Goal: Task Accomplishment & Management: Manage account settings

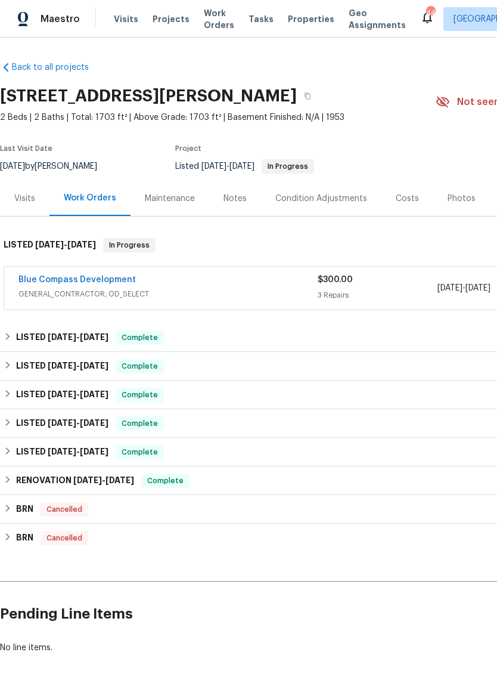
click at [65, 276] on link "Blue Compass Development" at bounding box center [77, 280] width 118 height 8
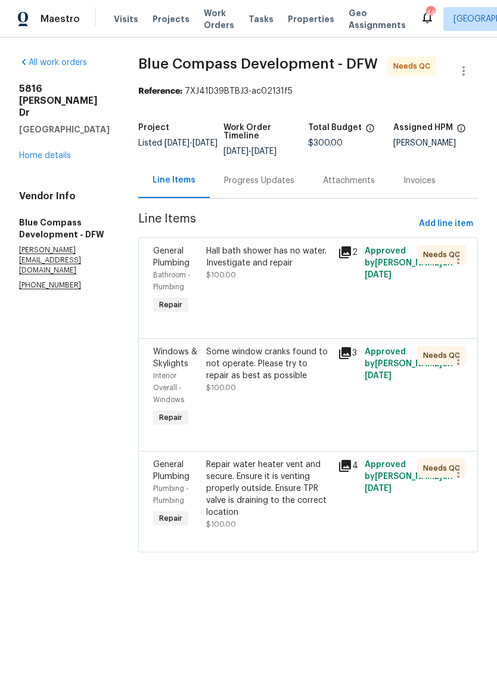
click at [353, 259] on icon at bounding box center [345, 252] width 14 height 14
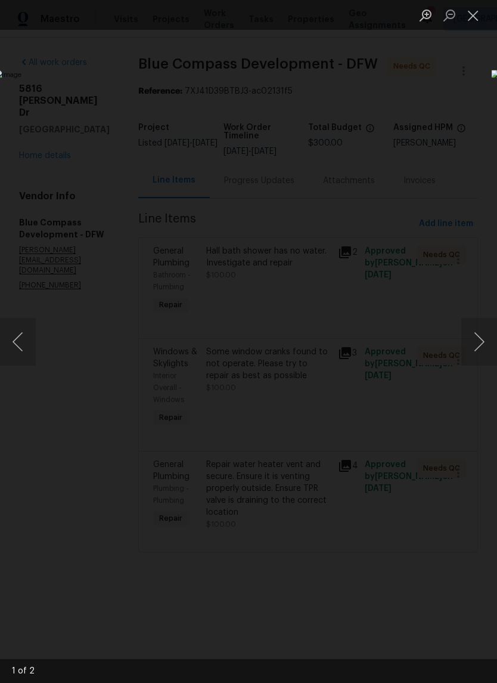
click at [480, 341] on button "Next image" at bounding box center [480, 342] width 36 height 48
click at [477, 12] on button "Close lightbox" at bounding box center [474, 15] width 24 height 21
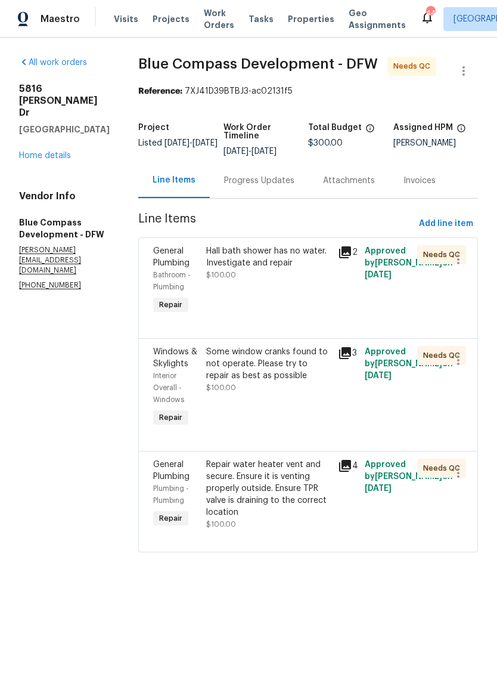
click at [316, 518] on div "Repair water heater vent and secure. Ensure it is venting properly outside. Ens…" at bounding box center [268, 489] width 125 height 60
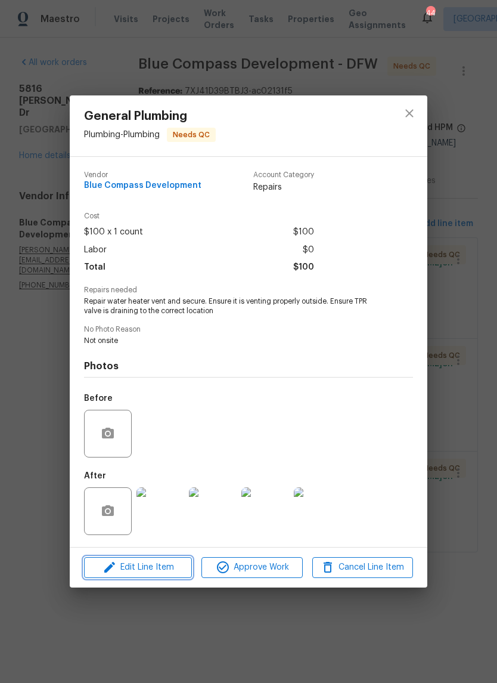
click at [163, 567] on span "Edit Line Item" at bounding box center [138, 567] width 101 height 15
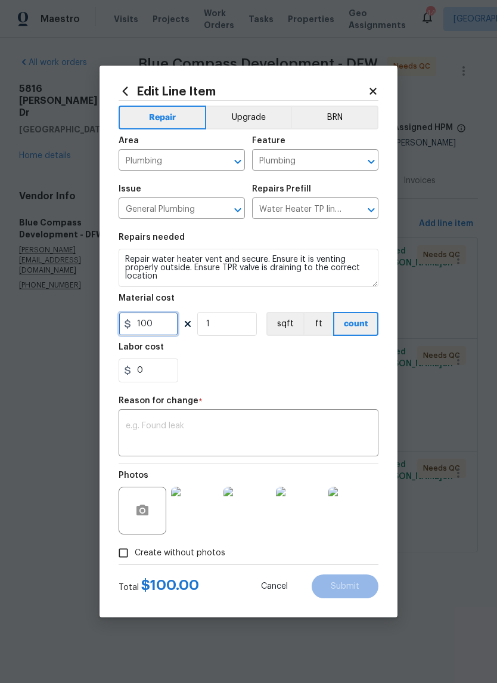
click at [169, 322] on input "100" at bounding box center [149, 324] width 60 height 24
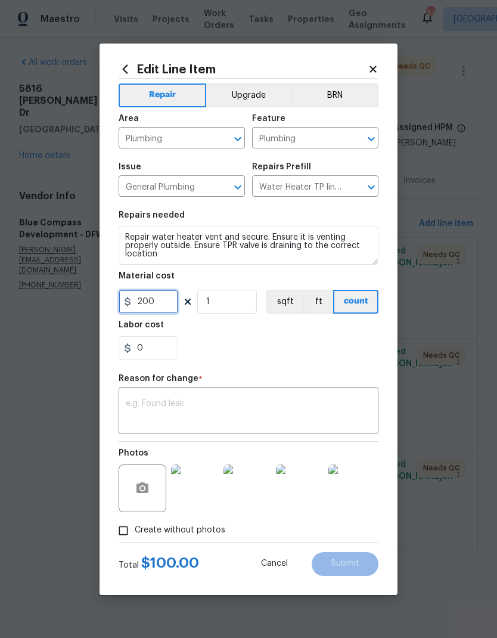
type input "200"
click at [312, 351] on div "0" at bounding box center [249, 348] width 260 height 24
click at [276, 407] on textarea at bounding box center [249, 412] width 246 height 25
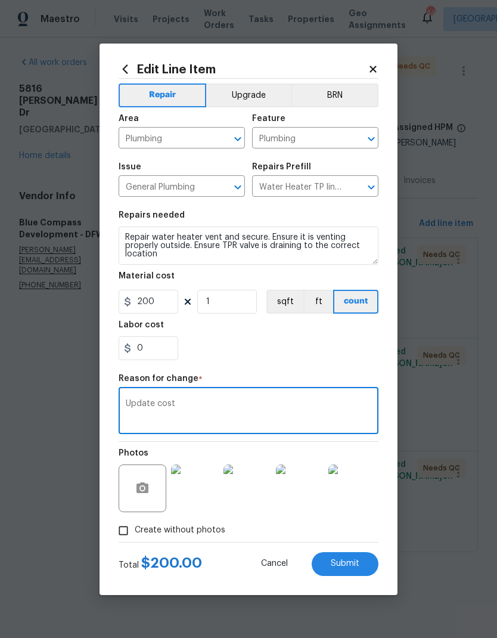
type textarea "Update cost"
click at [239, 346] on div "0" at bounding box center [249, 348] width 260 height 24
click at [353, 568] on span "Submit" at bounding box center [345, 564] width 29 height 9
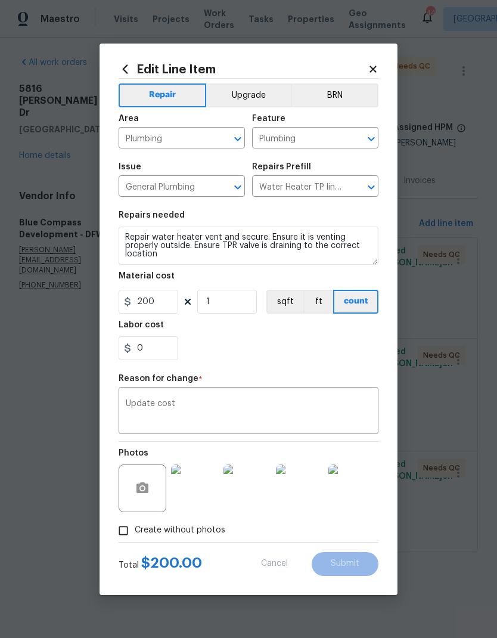
type input "100"
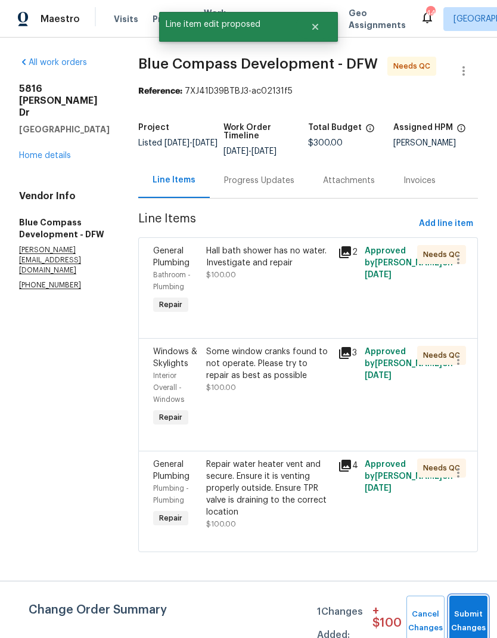
click at [470, 614] on button "Submit Changes" at bounding box center [469, 621] width 38 height 51
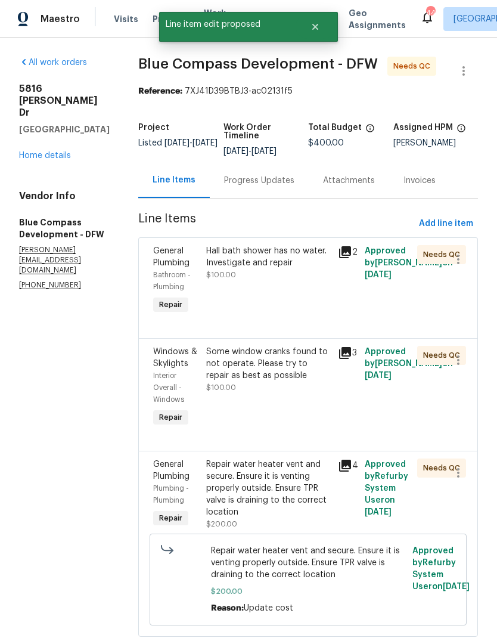
click at [291, 269] on div "Hall bath shower has no water. Investigate and repair" at bounding box center [268, 257] width 125 height 24
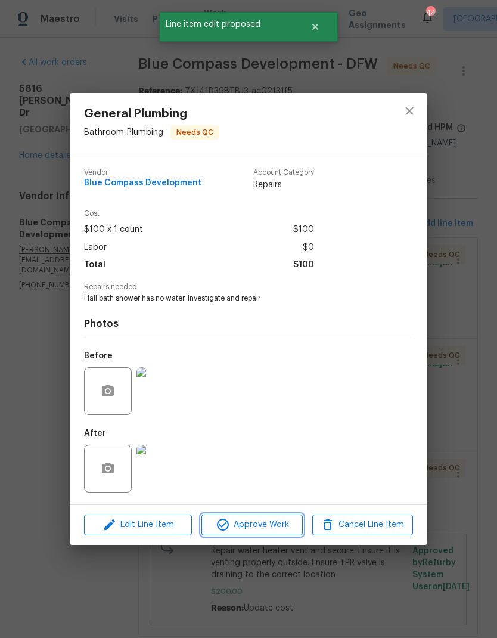
click at [270, 519] on button "Approve Work" at bounding box center [252, 525] width 101 height 21
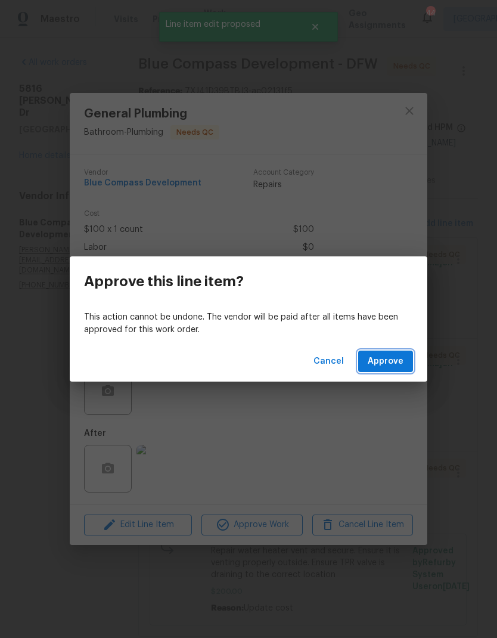
click at [392, 360] on span "Approve" at bounding box center [386, 361] width 36 height 15
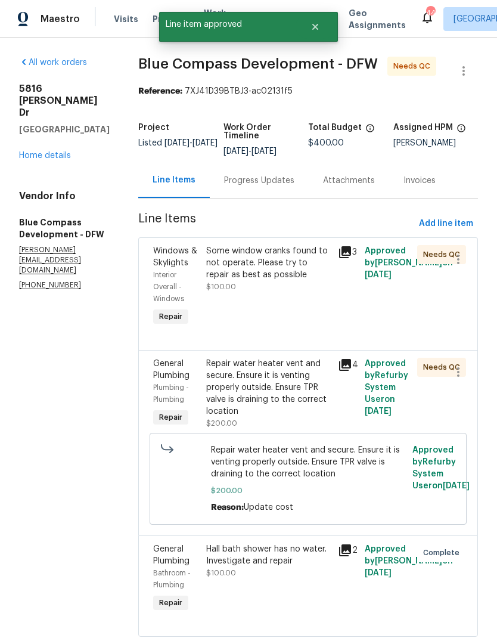
click at [308, 281] on div "Some window cranks found to not operate. Please try to repair as best as possib…" at bounding box center [268, 263] width 125 height 36
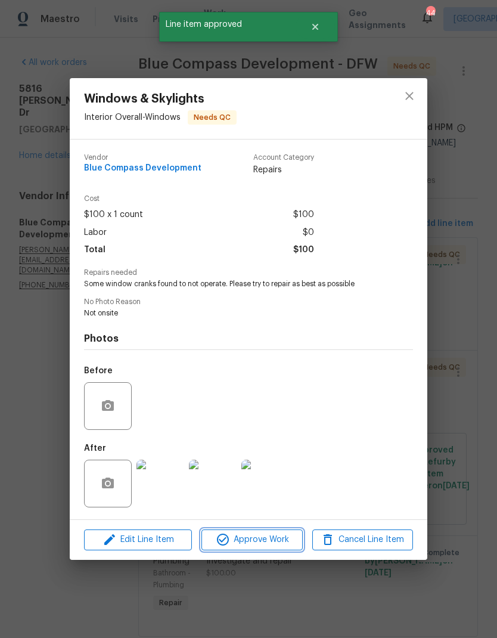
click at [268, 542] on span "Approve Work" at bounding box center [252, 540] width 94 height 15
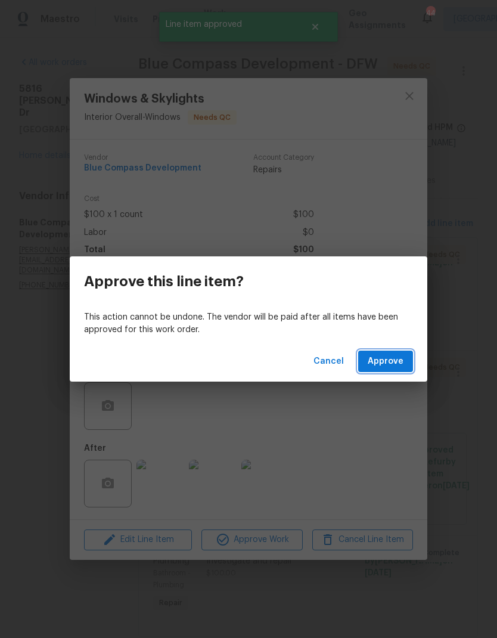
click at [379, 366] on span "Approve" at bounding box center [386, 361] width 36 height 15
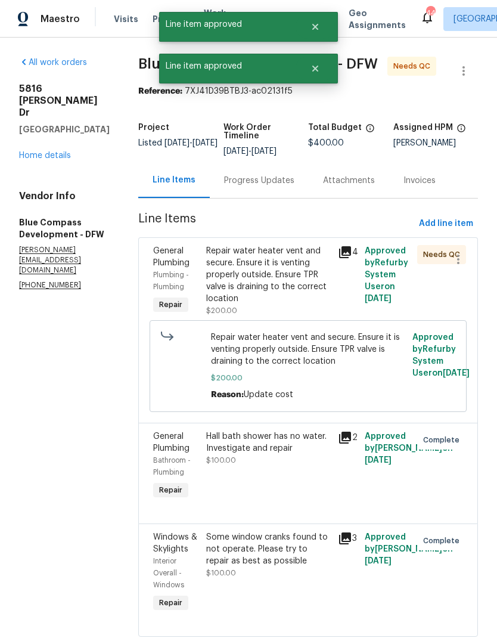
click at [302, 277] on div "Repair water heater vent and secure. Ensure it is venting properly outside. Ens…" at bounding box center [268, 275] width 125 height 60
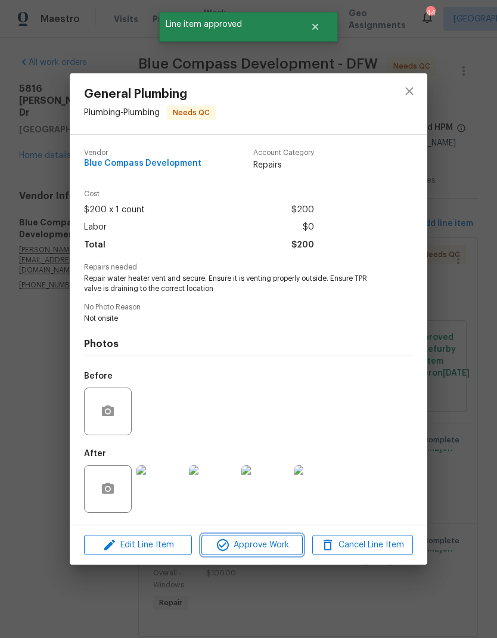
click at [251, 552] on span "Approve Work" at bounding box center [252, 545] width 94 height 15
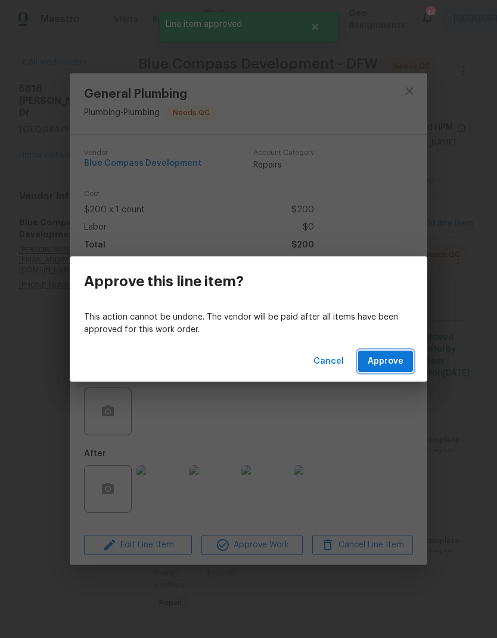
click at [392, 361] on span "Approve" at bounding box center [386, 361] width 36 height 15
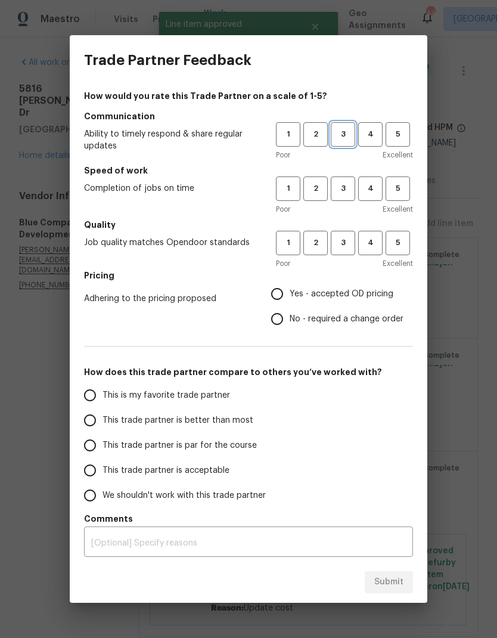
click at [341, 128] on span "3" at bounding box center [343, 135] width 22 height 14
click at [347, 177] on button "3" at bounding box center [343, 189] width 24 height 24
click at [351, 251] on button "3" at bounding box center [343, 243] width 24 height 24
click at [278, 295] on input "Yes - accepted OD pricing" at bounding box center [277, 294] width 25 height 25
radio input "true"
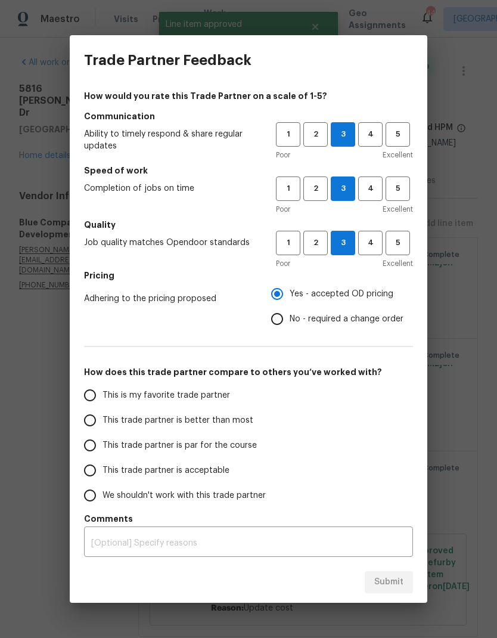
click at [287, 323] on input "No - required a change order" at bounding box center [277, 319] width 25 height 25
radio input "true"
click at [91, 439] on input "This trade partner is par for the course" at bounding box center [90, 445] width 25 height 25
click at [391, 577] on span "Submit" at bounding box center [389, 582] width 29 height 15
radio input "true"
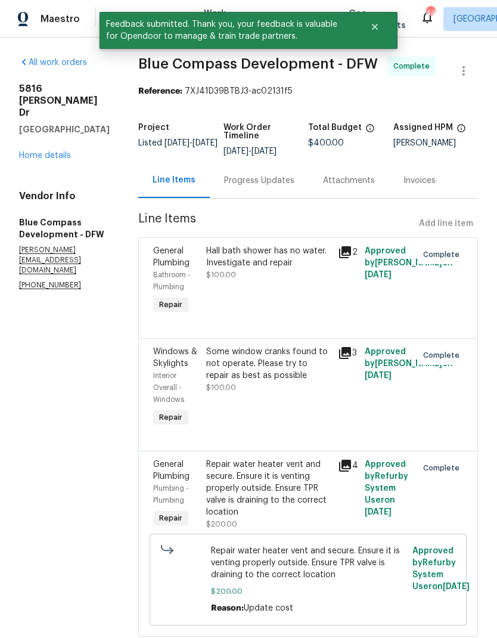
click at [47, 152] on link "Home details" at bounding box center [45, 156] width 52 height 8
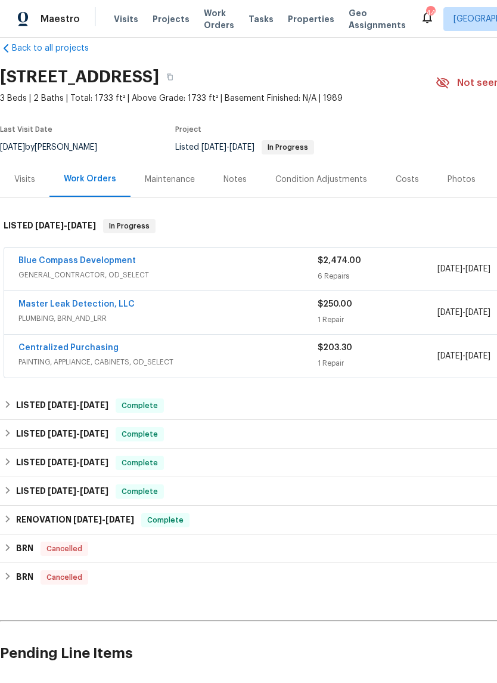
scroll to position [18, 0]
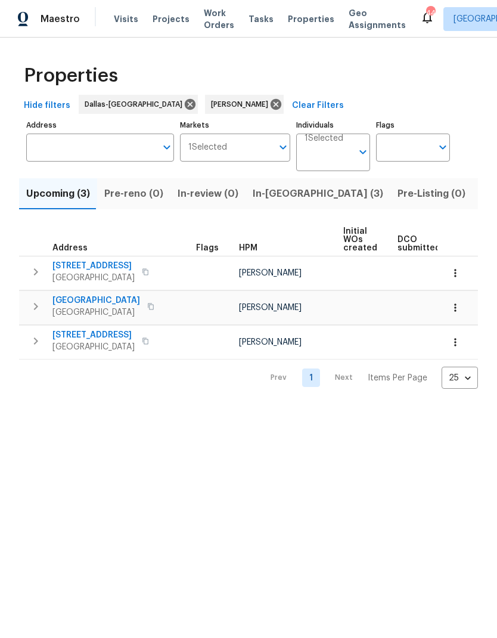
click at [473, 204] on button "Listed (11)" at bounding box center [503, 193] width 61 height 31
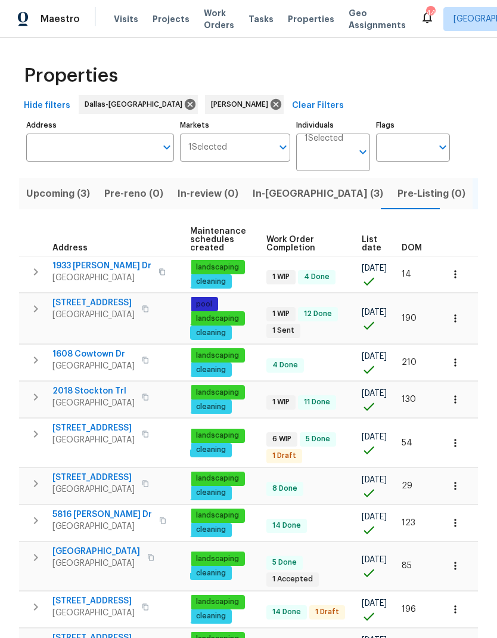
scroll to position [0, 174]
click at [363, 247] on span "List date" at bounding box center [372, 244] width 20 height 17
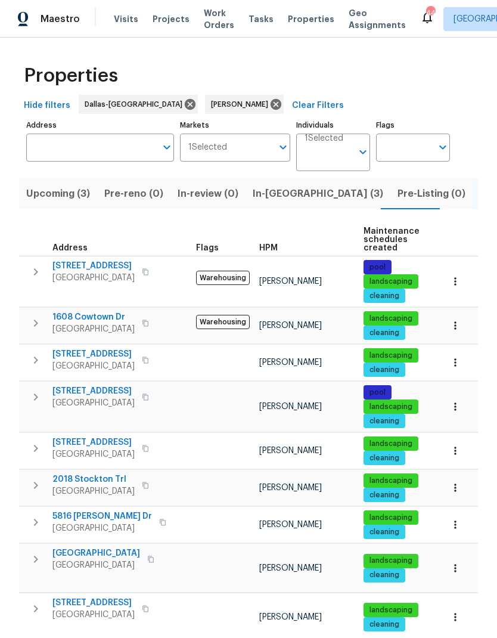
click at [90, 265] on span "7217 Nosilla St" at bounding box center [93, 266] width 82 height 12
click at [103, 319] on span "1608 Cowtown Dr" at bounding box center [93, 317] width 82 height 12
click at [110, 357] on span "2805 Monthaven Dr" at bounding box center [93, 354] width 82 height 12
click at [101, 395] on span "5715 Sage Bloom Dr" at bounding box center [93, 391] width 82 height 12
click at [32, 323] on icon "button" at bounding box center [36, 323] width 14 height 14
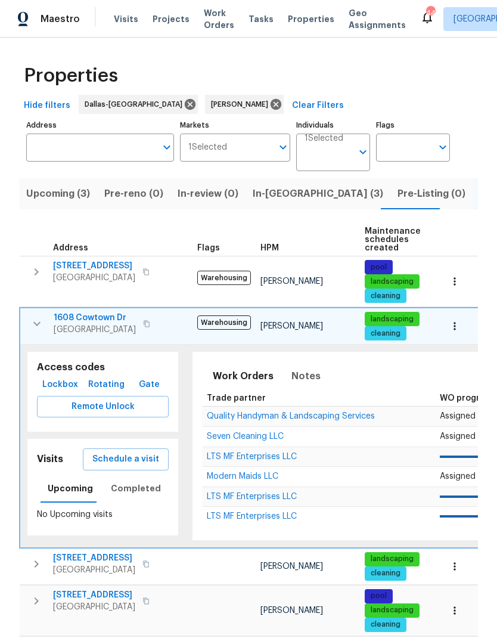
click at [142, 458] on span "Schedule a visit" at bounding box center [125, 459] width 67 height 15
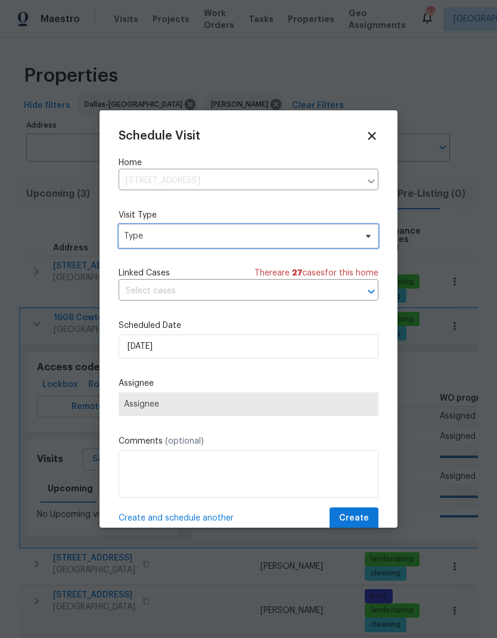
click at [329, 237] on span "Type" at bounding box center [240, 236] width 232 height 12
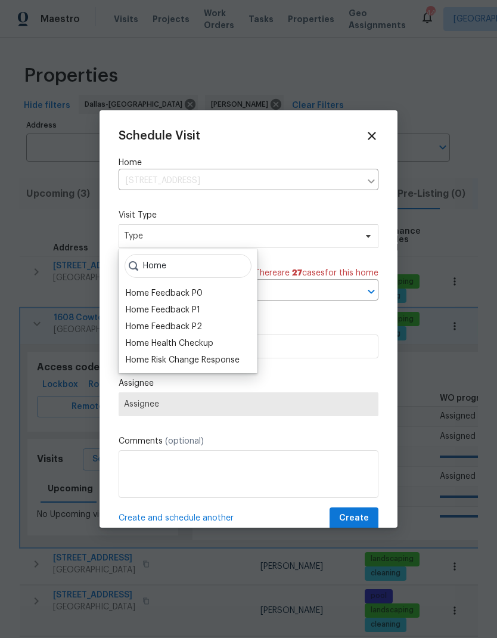
type input "Home"
click at [201, 342] on div "Home Health Checkup" at bounding box center [170, 344] width 88 height 12
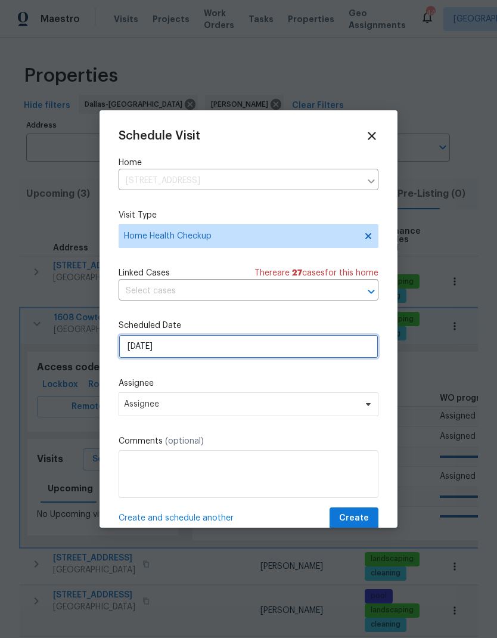
click at [247, 351] on input "9/2/2025" at bounding box center [249, 347] width 260 height 24
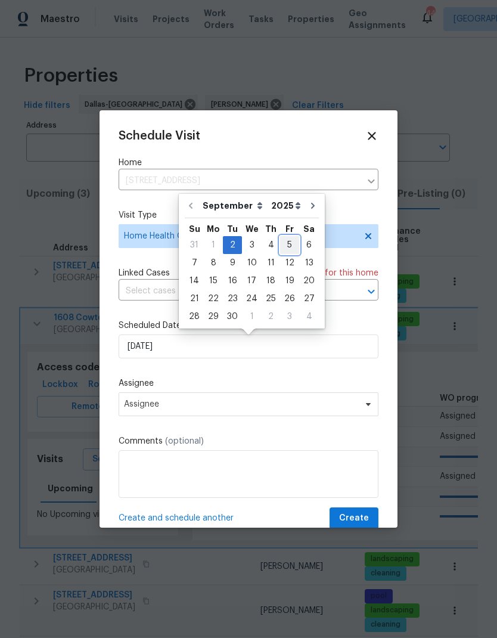
click at [290, 239] on div "5" at bounding box center [289, 245] width 19 height 17
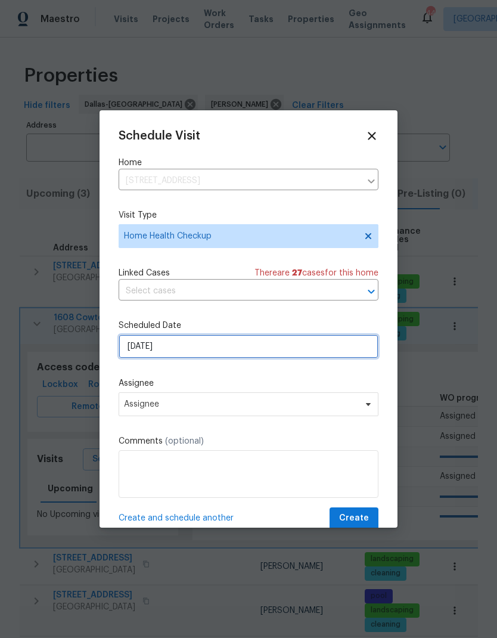
click at [273, 353] on input "9/5/2025" at bounding box center [249, 347] width 260 height 24
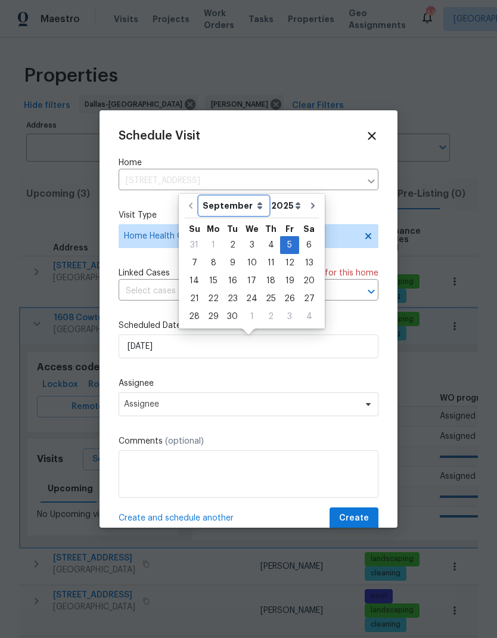
click at [243, 207] on select "September October November December" at bounding box center [234, 206] width 69 height 18
click at [269, 246] on div "4" at bounding box center [271, 245] width 18 height 17
type input "9/4/2025"
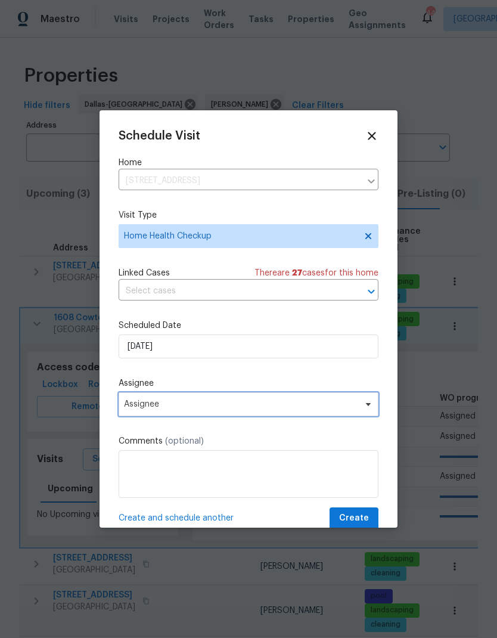
click at [272, 405] on span "Assignee" at bounding box center [241, 405] width 234 height 10
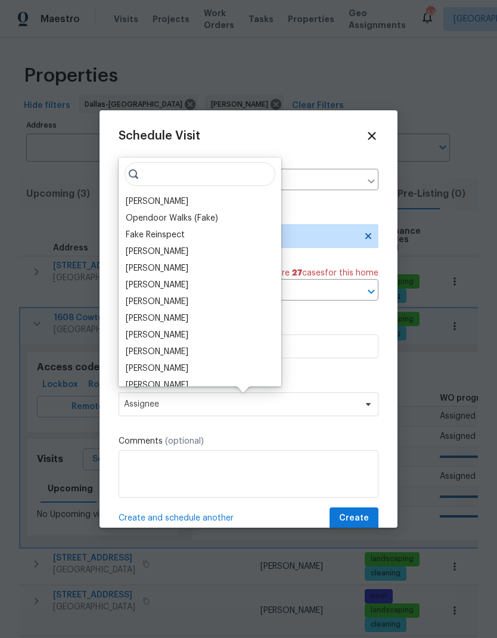
click at [178, 203] on div "[PERSON_NAME]" at bounding box center [157, 202] width 63 height 12
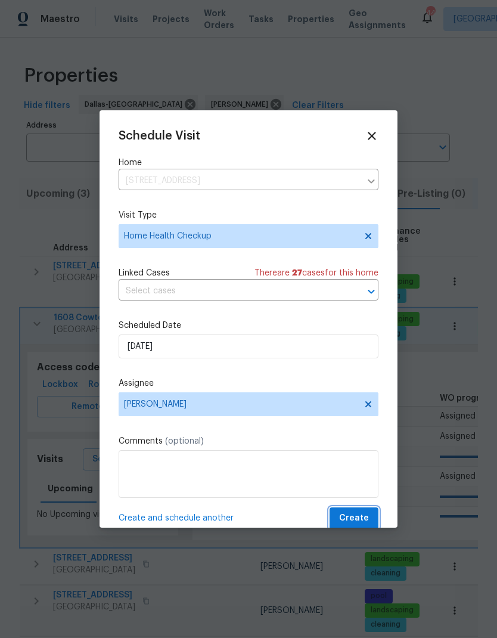
click at [362, 521] on span "Create" at bounding box center [354, 518] width 30 height 15
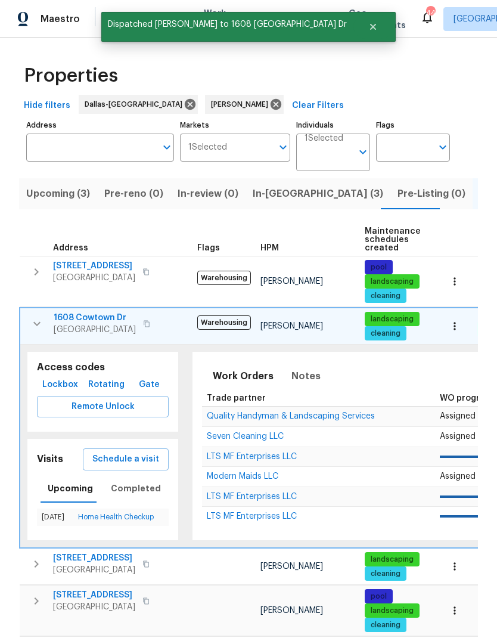
click at [32, 328] on icon "button" at bounding box center [37, 324] width 14 height 14
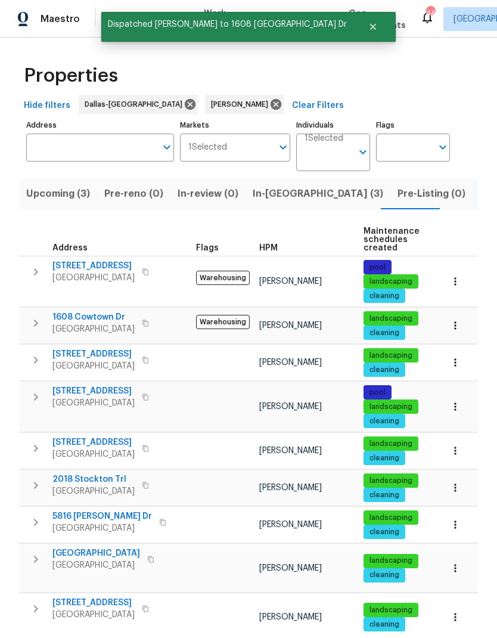
click at [36, 400] on icon "button" at bounding box center [36, 397] width 4 height 7
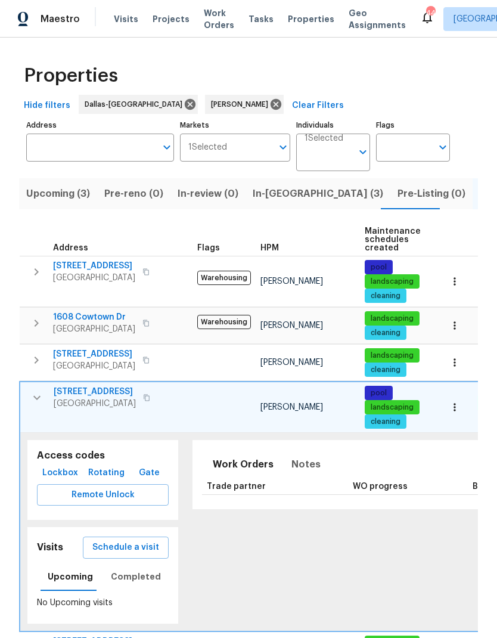
click at [151, 548] on span "Schedule a visit" at bounding box center [125, 547] width 67 height 15
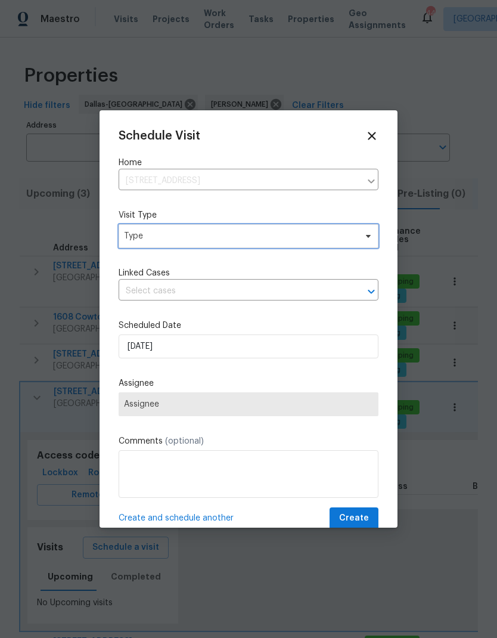
click at [276, 248] on span "Type" at bounding box center [249, 236] width 260 height 24
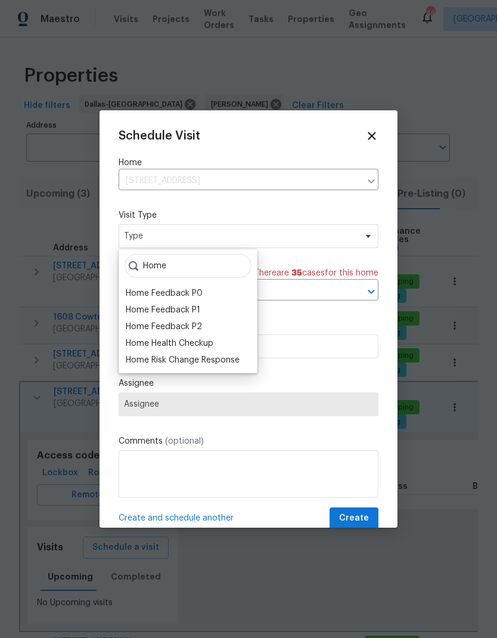
type input "Home"
click at [201, 348] on div "Home Health Checkup" at bounding box center [170, 344] width 88 height 12
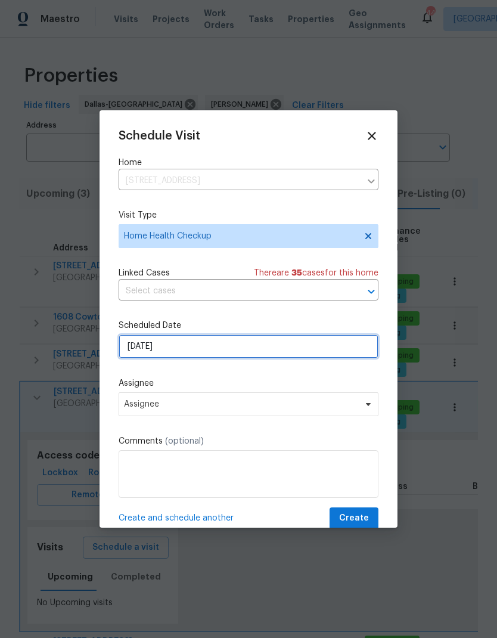
click at [226, 355] on input "9/2/2025" at bounding box center [249, 347] width 260 height 24
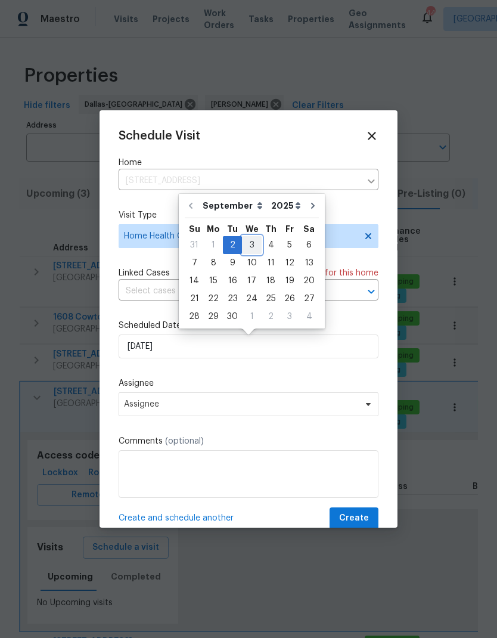
click at [255, 242] on div "3" at bounding box center [252, 245] width 20 height 17
type input "9/3/2025"
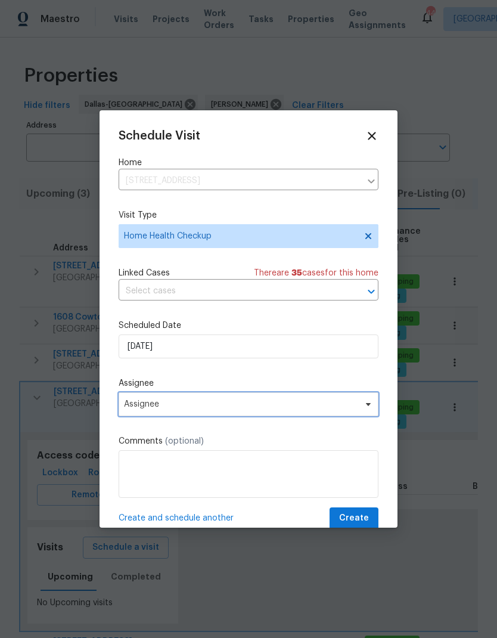
click at [205, 416] on span "Assignee" at bounding box center [249, 404] width 260 height 24
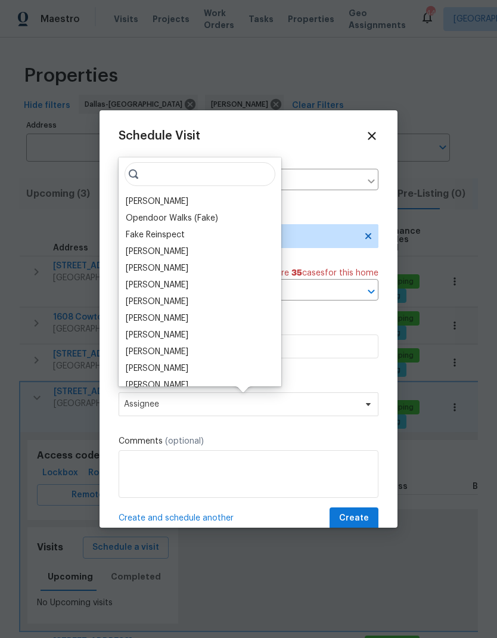
click at [174, 197] on div "[PERSON_NAME]" at bounding box center [157, 202] width 63 height 12
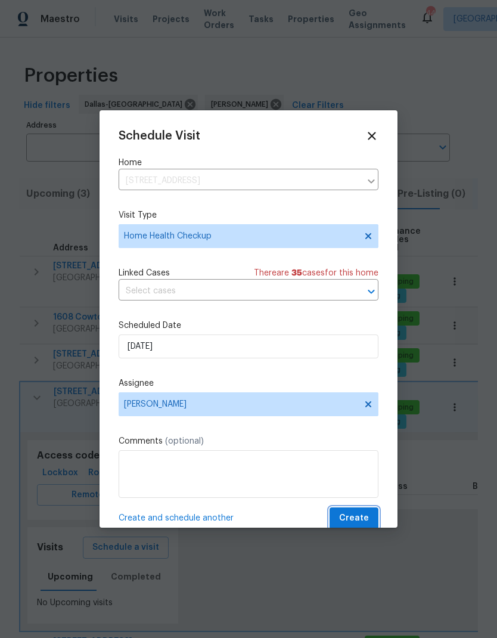
click at [357, 518] on span "Create" at bounding box center [354, 518] width 30 height 15
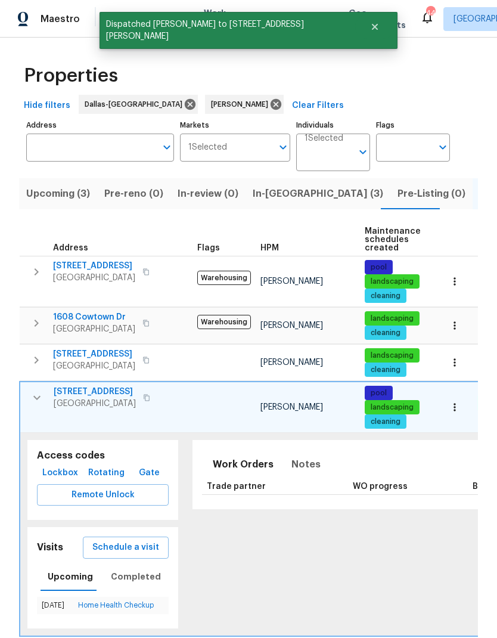
click at [38, 395] on icon "button" at bounding box center [37, 398] width 14 height 14
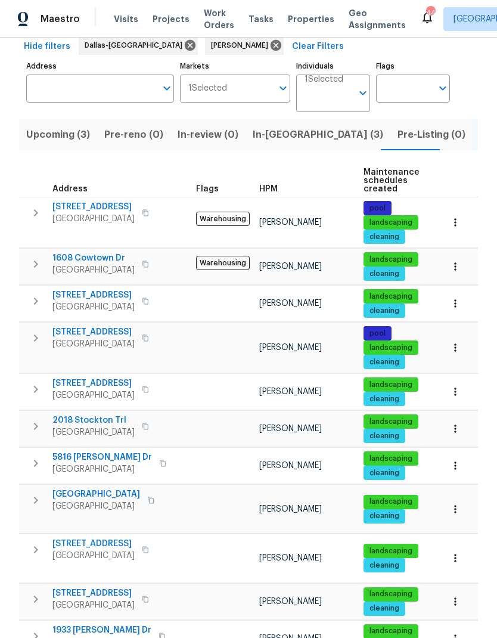
click at [76, 489] on span "[GEOGRAPHIC_DATA]" at bounding box center [96, 495] width 88 height 12
click at [86, 538] on span "[STREET_ADDRESS]" at bounding box center [93, 544] width 82 height 12
click at [97, 625] on span "1933 [PERSON_NAME] Dr" at bounding box center [101, 631] width 99 height 12
click at [34, 629] on icon "button" at bounding box center [36, 636] width 14 height 14
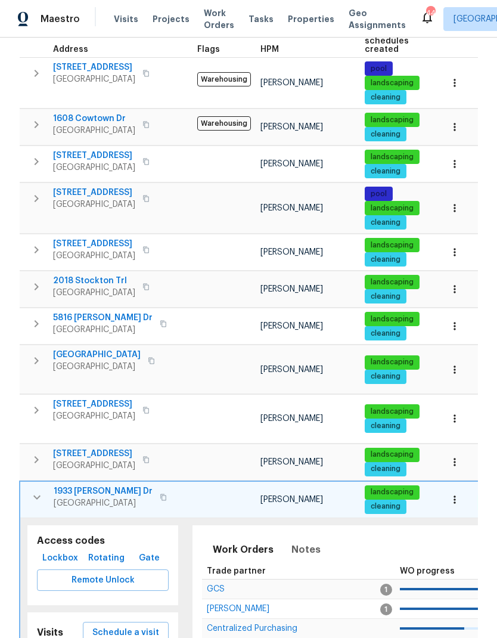
scroll to position [215, 0]
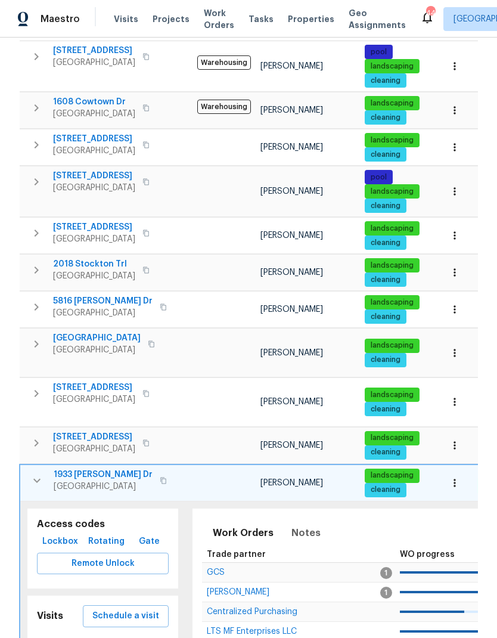
click at [140, 609] on span "Schedule a visit" at bounding box center [125, 616] width 67 height 15
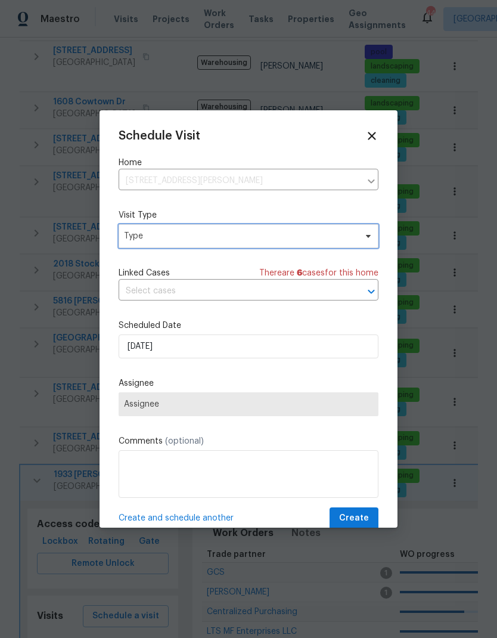
click at [330, 237] on span "Type" at bounding box center [240, 236] width 232 height 12
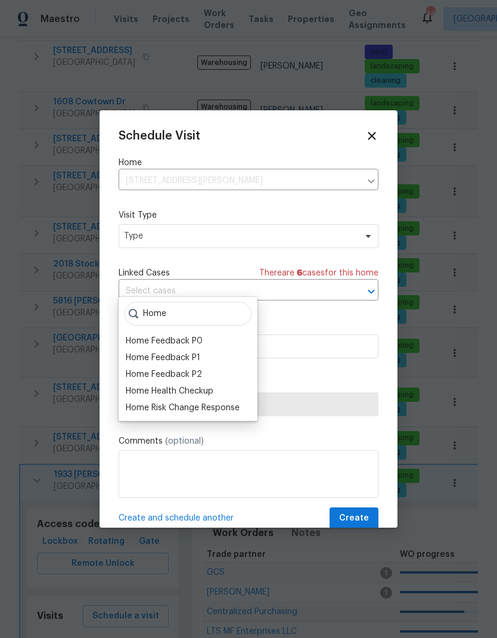
type input "Home"
click at [194, 385] on div "Home Health Checkup" at bounding box center [170, 391] width 88 height 12
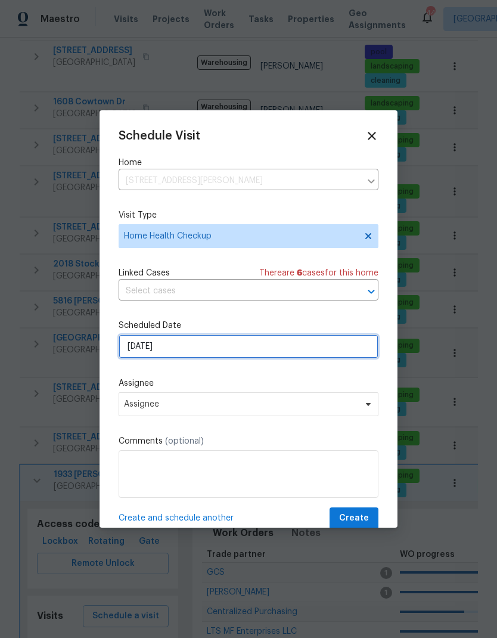
click at [220, 353] on input "9/2/2025" at bounding box center [249, 347] width 260 height 24
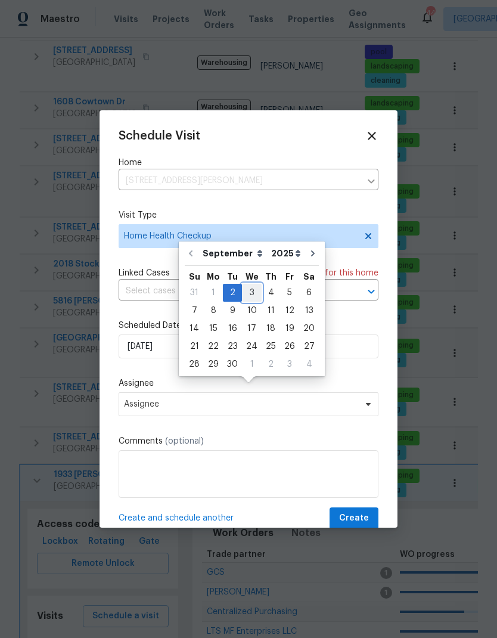
click at [250, 285] on div "3" at bounding box center [252, 293] width 20 height 17
type input "9/3/2025"
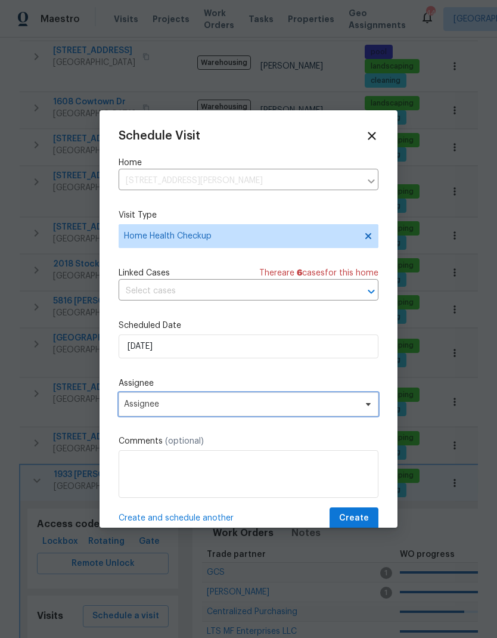
click at [215, 409] on span "Assignee" at bounding box center [241, 405] width 234 height 10
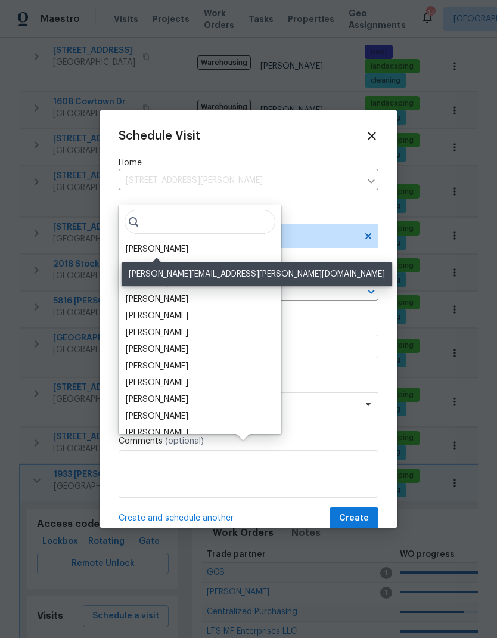
click at [169, 243] on div "[PERSON_NAME]" at bounding box center [157, 249] width 63 height 12
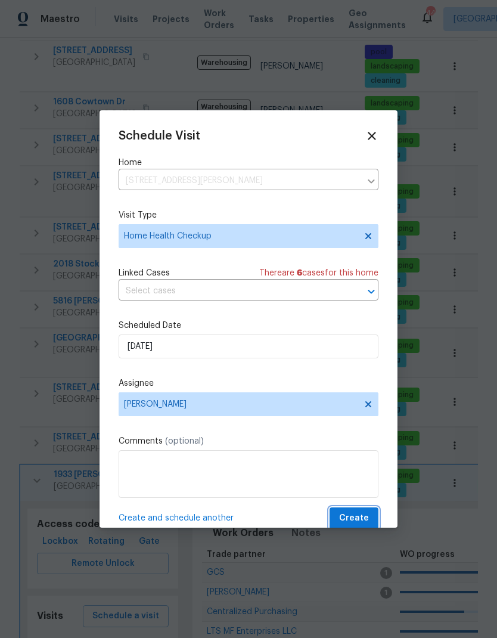
click at [350, 518] on span "Create" at bounding box center [354, 518] width 30 height 15
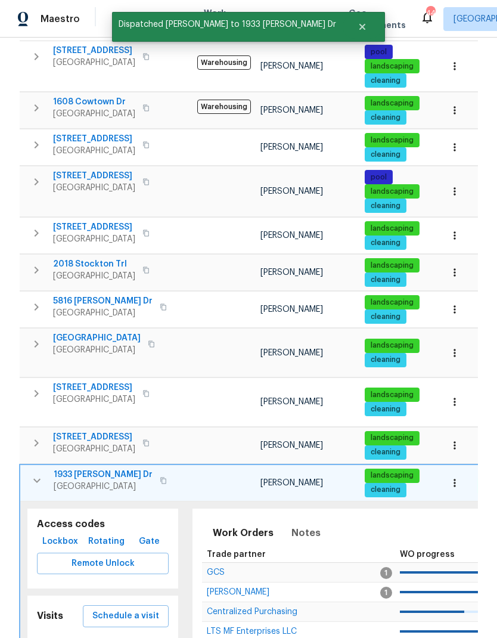
click at [41, 474] on icon "button" at bounding box center [37, 481] width 14 height 14
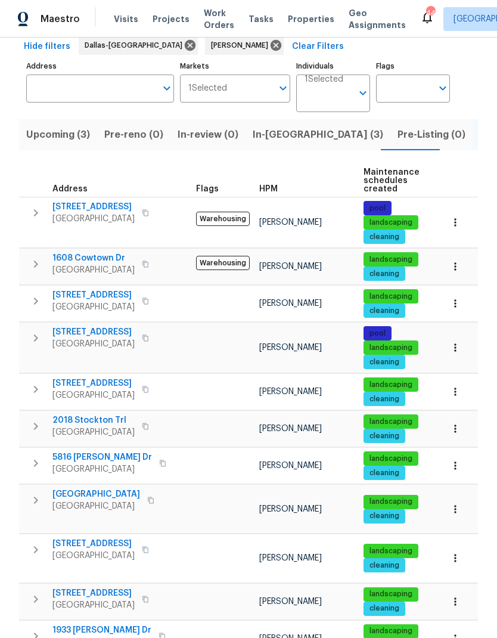
scroll to position [0, 0]
click at [39, 543] on icon "button" at bounding box center [36, 550] width 14 height 14
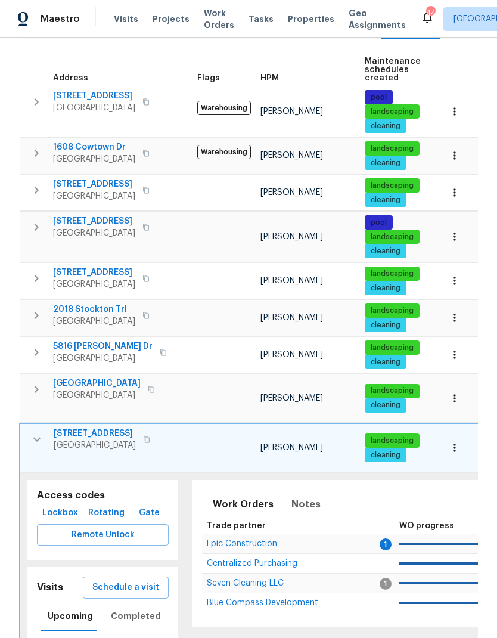
scroll to position [183, 0]
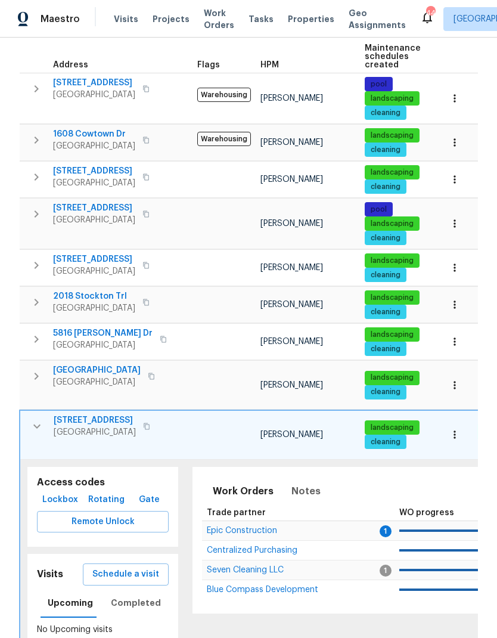
click at [141, 567] on span "Schedule a visit" at bounding box center [125, 574] width 67 height 15
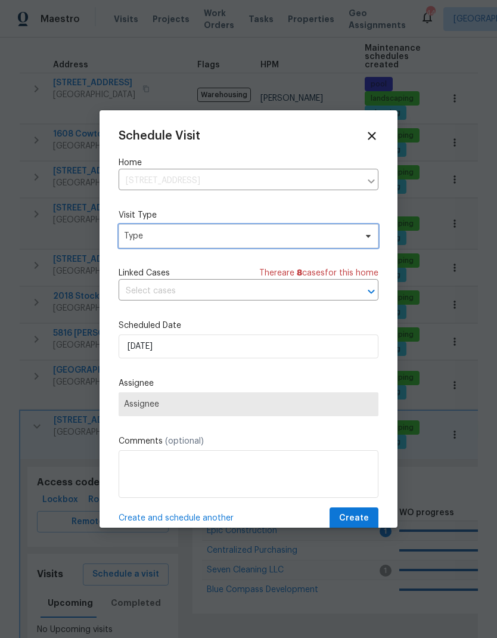
click at [302, 241] on span "Type" at bounding box center [240, 236] width 232 height 12
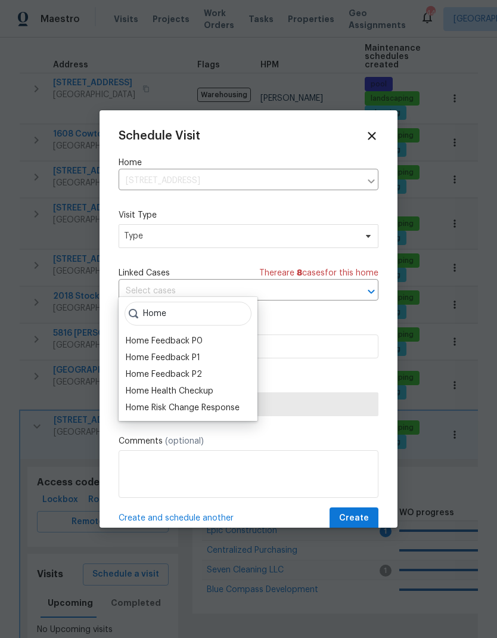
type input "Home"
click at [221, 383] on div "Home Health Checkup" at bounding box center [188, 391] width 132 height 17
click at [224, 383] on div "Home Health Checkup" at bounding box center [188, 391] width 132 height 17
click at [201, 385] on div "Home Health Checkup" at bounding box center [170, 391] width 88 height 12
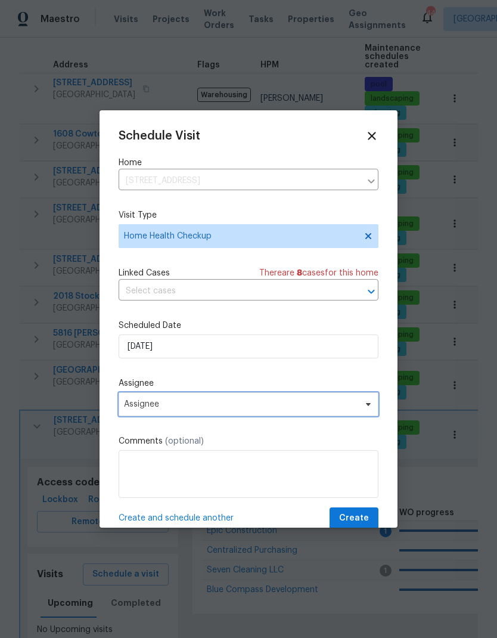
click at [206, 409] on span "Assignee" at bounding box center [241, 405] width 234 height 10
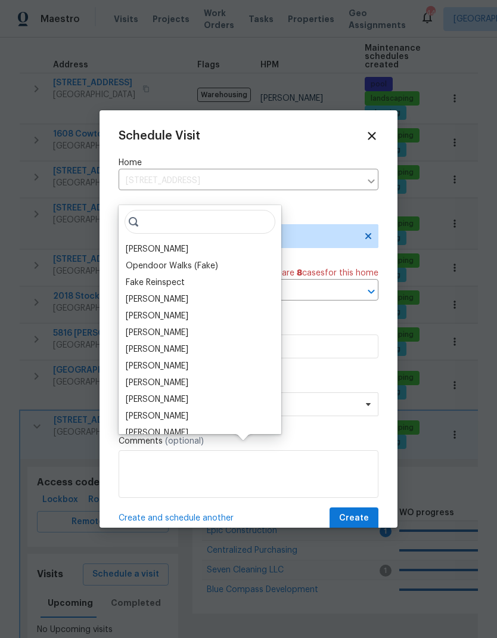
click at [163, 243] on div "[PERSON_NAME]" at bounding box center [157, 249] width 63 height 12
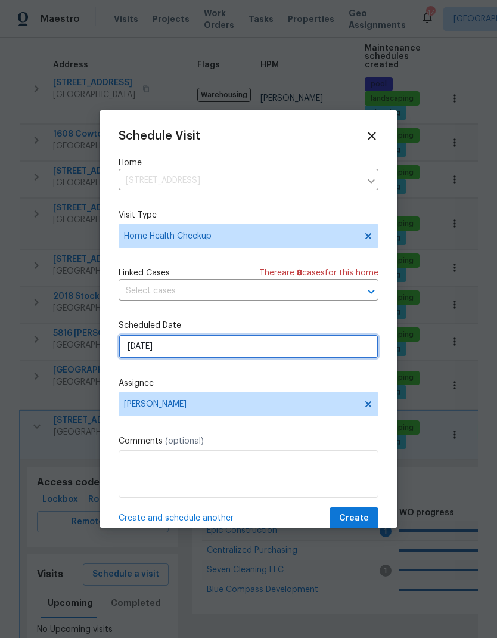
click at [233, 350] on input "9/2/2025" at bounding box center [249, 347] width 260 height 24
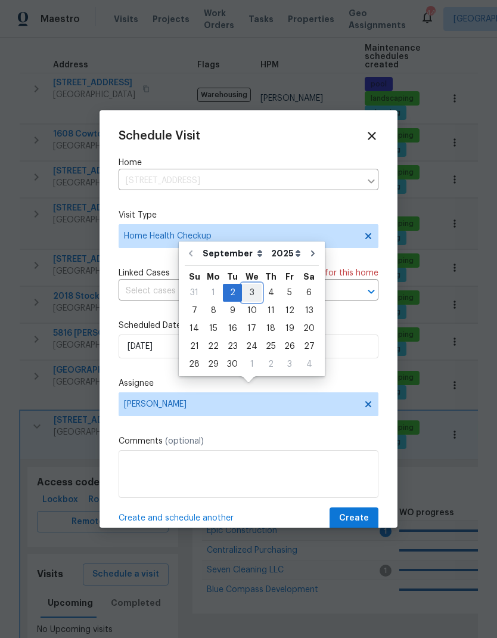
click at [253, 285] on div "3" at bounding box center [252, 293] width 20 height 17
type input "9/3/2025"
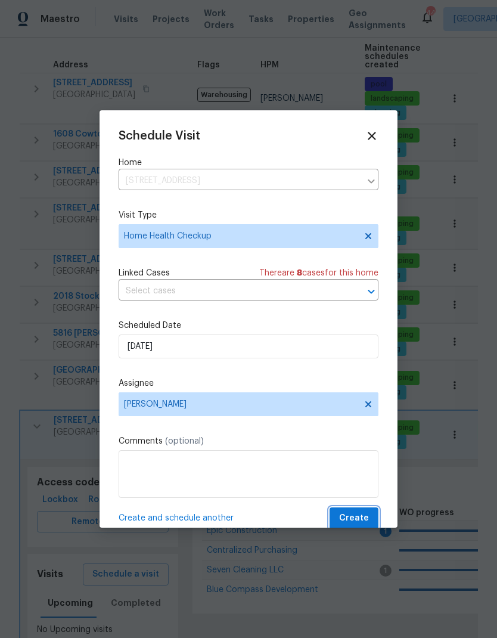
click at [360, 525] on span "Create" at bounding box center [354, 518] width 30 height 15
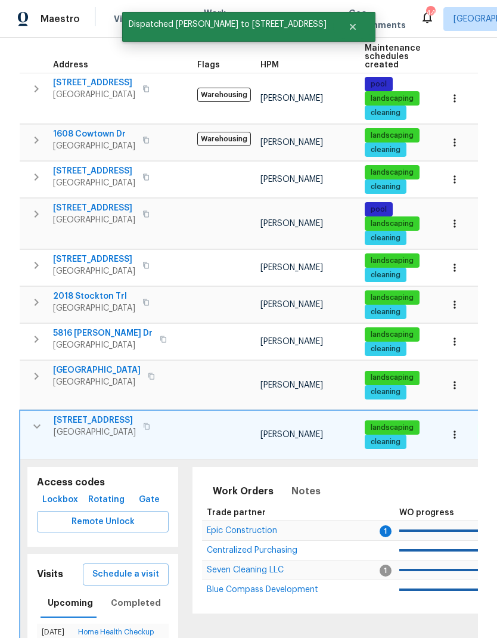
click at [38, 419] on icon "button" at bounding box center [37, 426] width 14 height 14
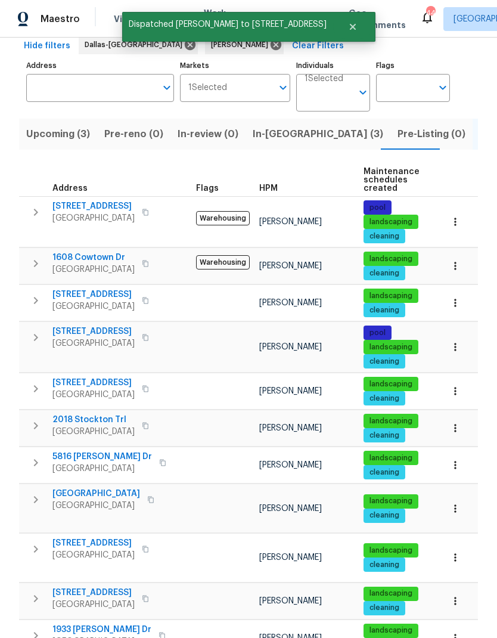
scroll to position [59, 0]
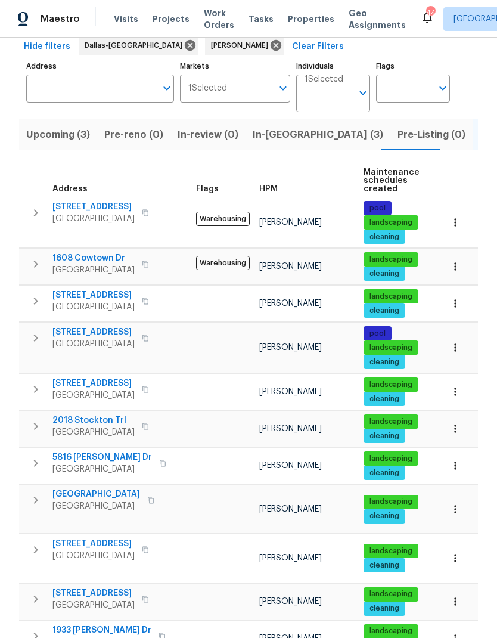
click at [35, 497] on icon "button" at bounding box center [36, 500] width 4 height 7
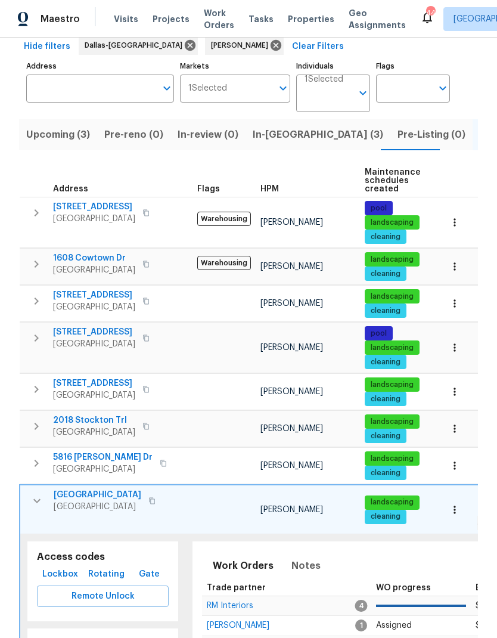
click at [149, 638] on span "Schedule a visit" at bounding box center [125, 649] width 67 height 15
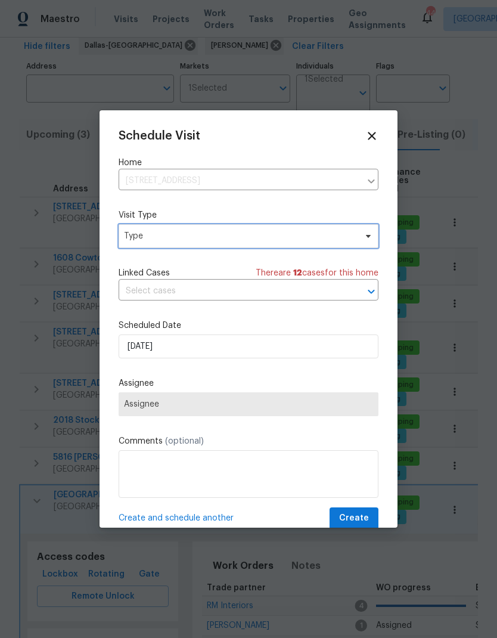
click at [329, 242] on span "Type" at bounding box center [240, 236] width 232 height 12
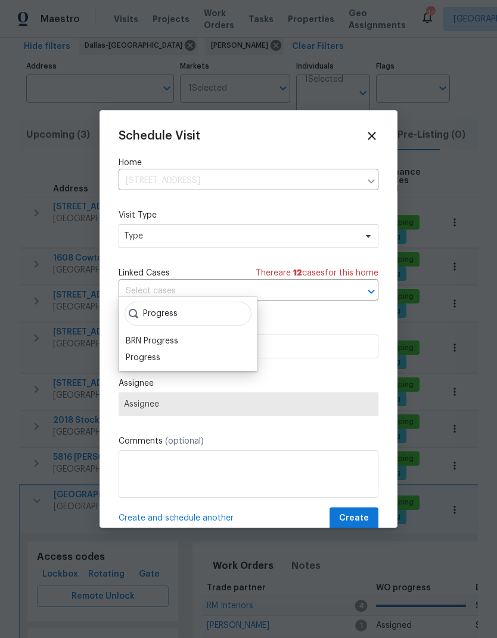
type input "Progress"
click at [159, 352] on div "Progress" at bounding box center [143, 358] width 35 height 12
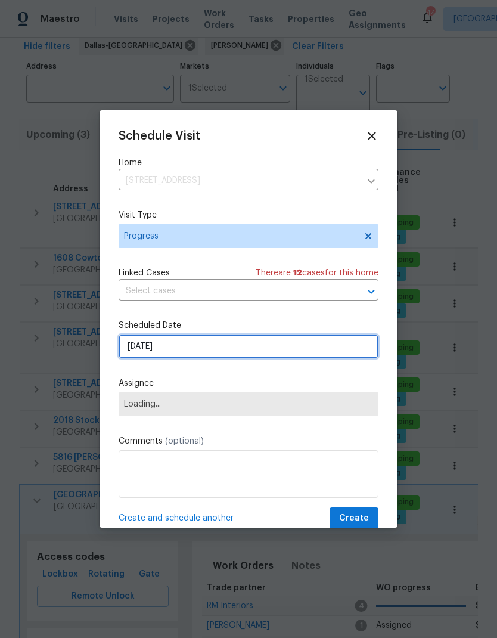
click at [171, 347] on input "9/2/2025" at bounding box center [249, 347] width 260 height 24
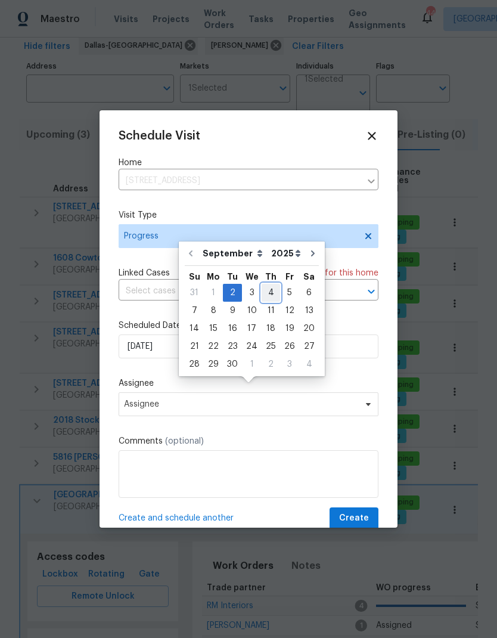
click at [271, 285] on div "4" at bounding box center [271, 293] width 18 height 17
type input "9/4/2025"
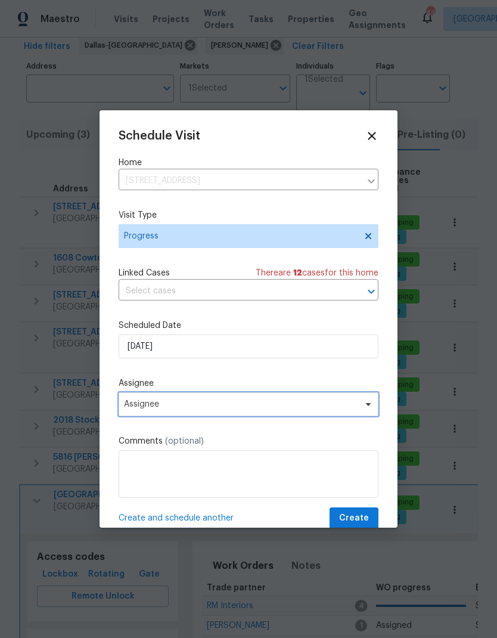
click at [296, 409] on span "Assignee" at bounding box center [241, 405] width 234 height 10
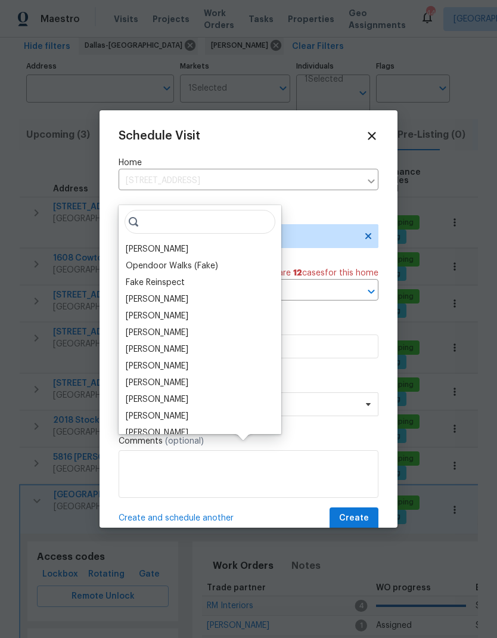
click at [171, 243] on div "[PERSON_NAME]" at bounding box center [157, 249] width 63 height 12
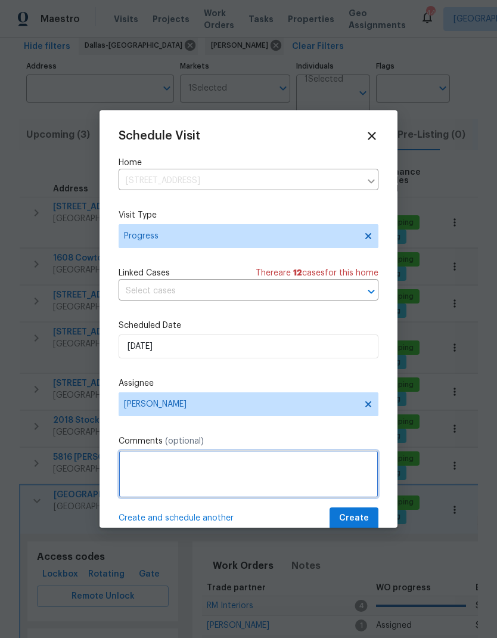
click at [231, 474] on textarea at bounding box center [249, 474] width 260 height 48
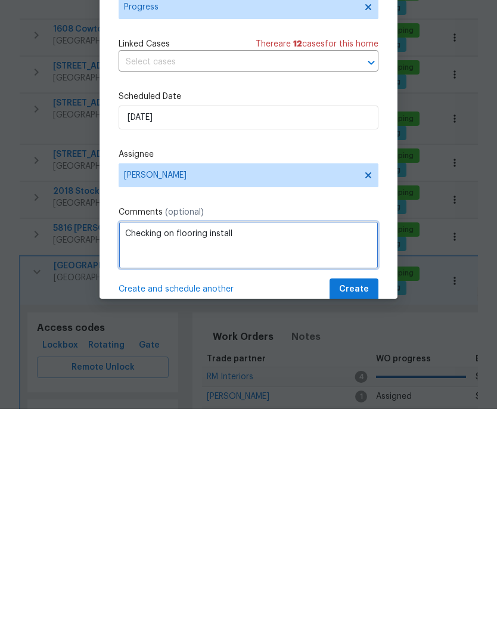
type textarea "Checking on flooring install"
click at [326, 205] on div "Schedule Visit Home 1021 Villa Dr, Fort Worth, TX 76120 ​ Visit Type Progress L…" at bounding box center [249, 329] width 260 height 400
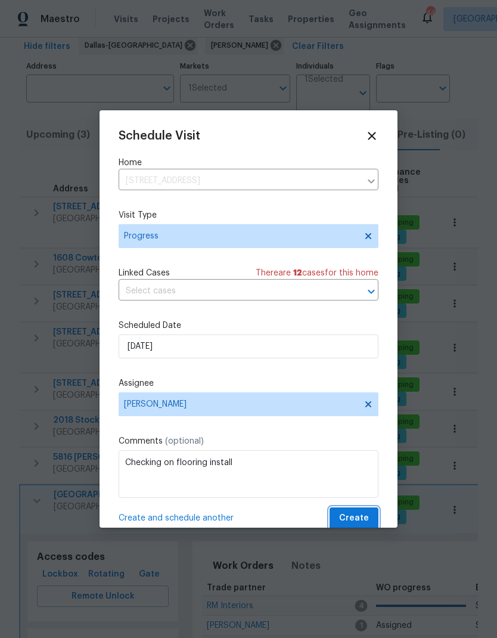
click at [355, 520] on span "Create" at bounding box center [354, 518] width 30 height 15
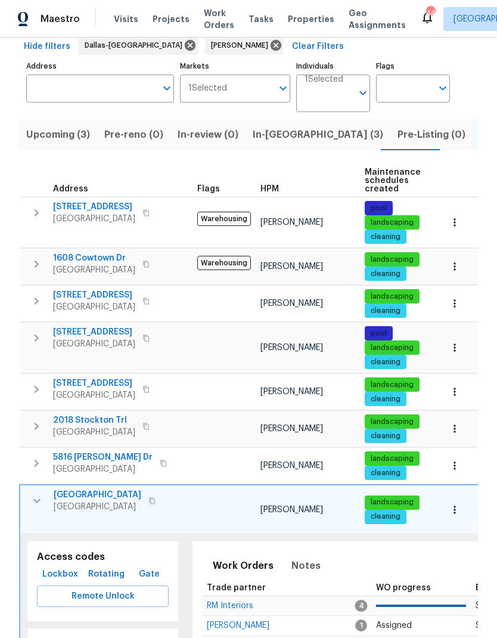
click at [38, 499] on icon "button" at bounding box center [36, 501] width 7 height 4
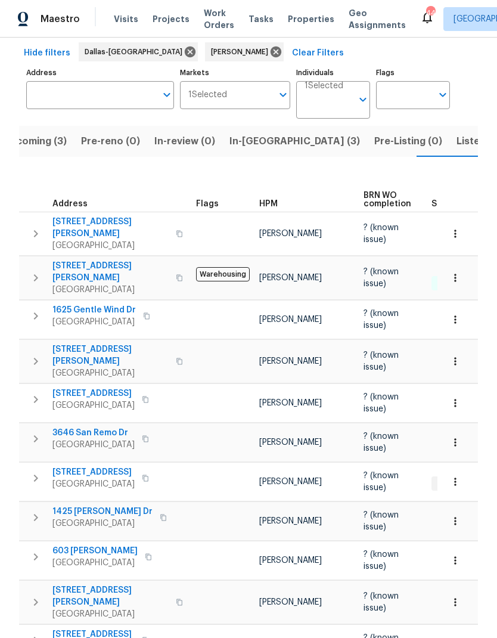
scroll to position [52, 0]
click at [38, 511] on icon "button" at bounding box center [36, 518] width 14 height 14
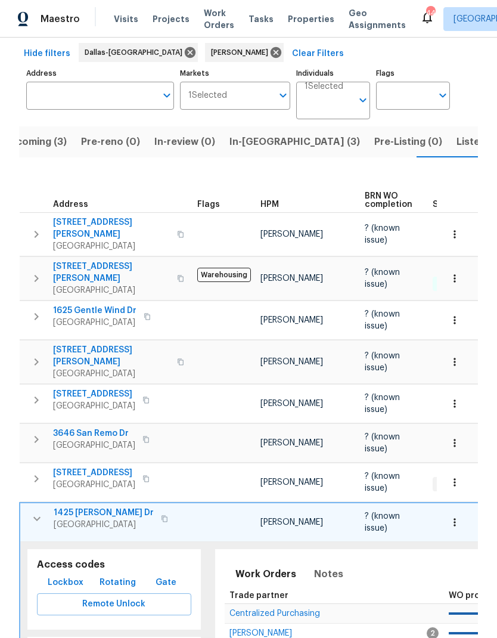
click at [84, 507] on span "1425 [PERSON_NAME] Dr" at bounding box center [104, 513] width 100 height 12
click at [35, 512] on icon "button" at bounding box center [37, 519] width 14 height 14
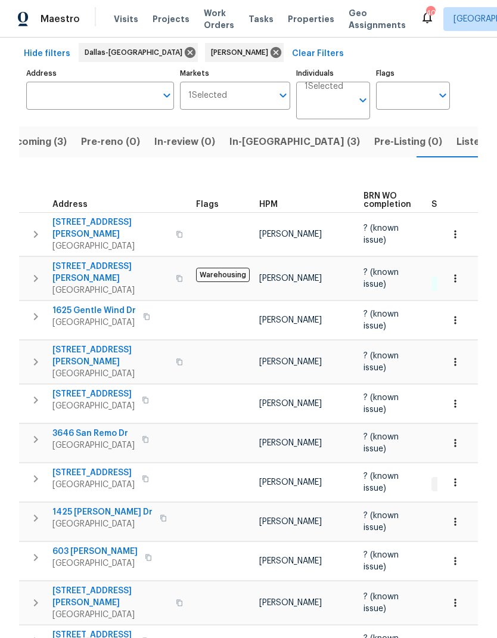
scroll to position [48, 0]
click at [101, 467] on span "[STREET_ADDRESS]" at bounding box center [93, 473] width 82 height 12
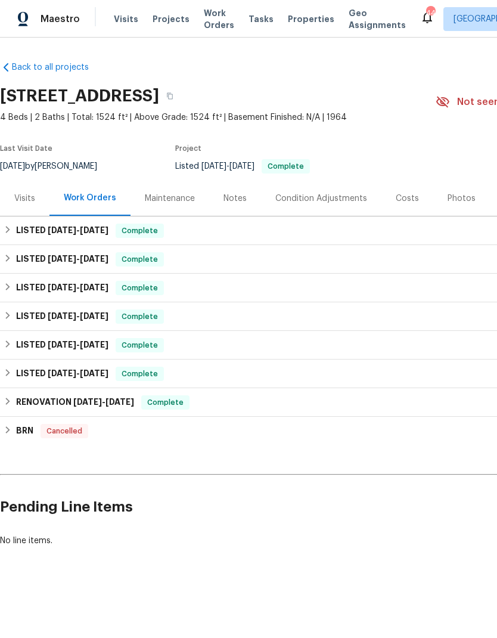
click at [26, 203] on div "Visits" at bounding box center [24, 199] width 21 height 12
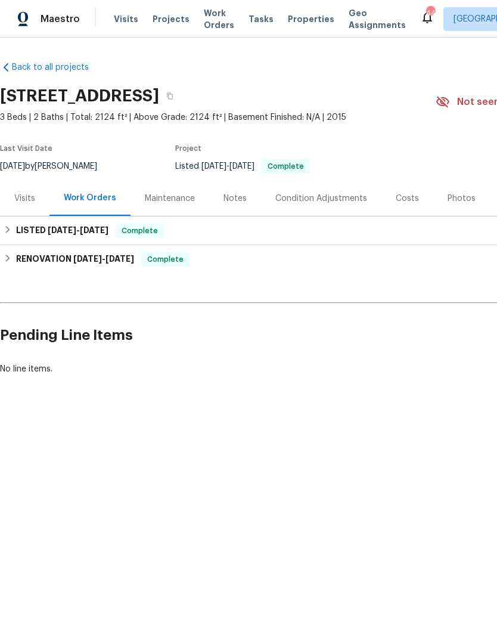
click at [32, 200] on div "Visits" at bounding box center [24, 199] width 21 height 12
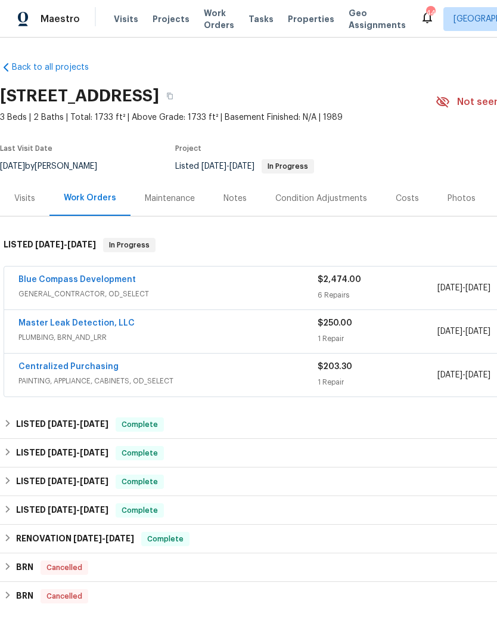
click at [31, 203] on div "Visits" at bounding box center [24, 199] width 21 height 12
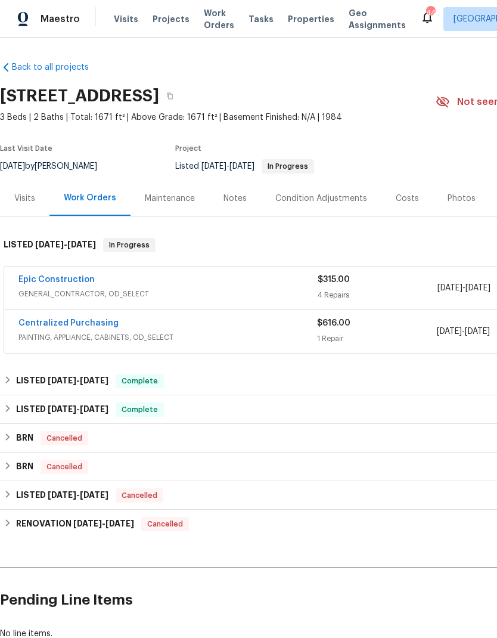
click at [30, 198] on div "Visits" at bounding box center [24, 199] width 21 height 12
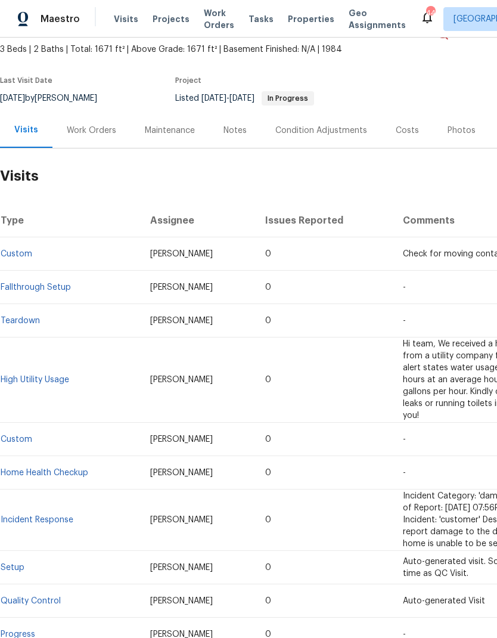
scroll to position [69, 0]
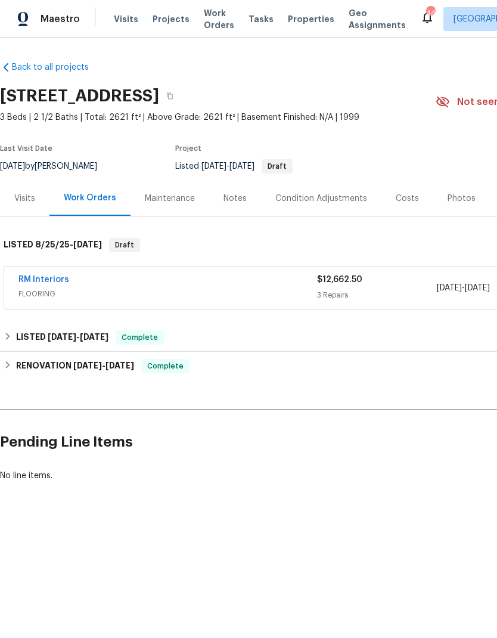
click at [51, 280] on link "RM Interiors" at bounding box center [43, 280] width 51 height 8
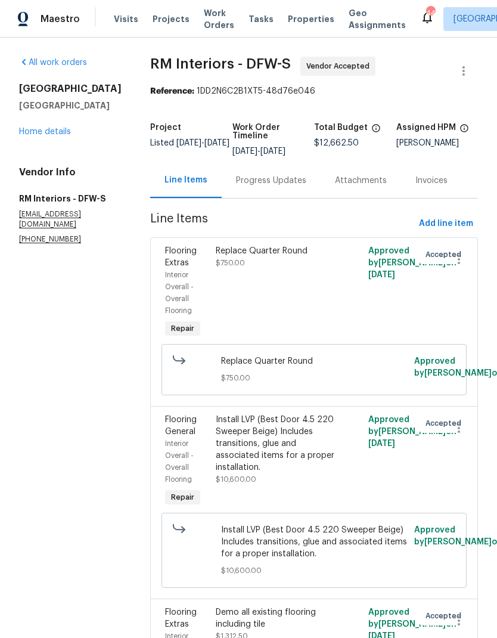
click at [246, 178] on div "Progress Updates" at bounding box center [271, 181] width 70 height 12
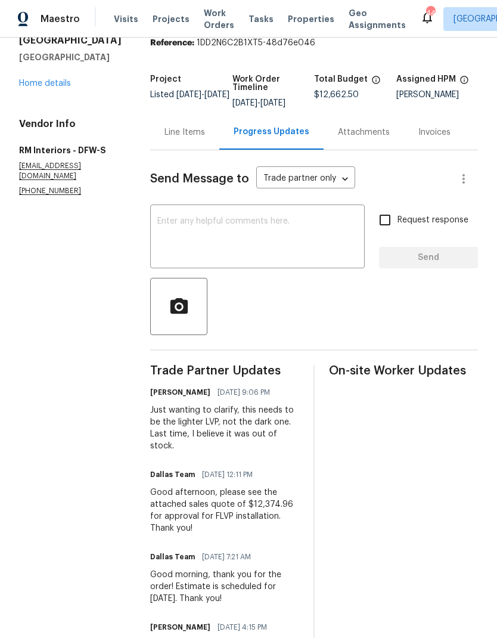
scroll to position [48, 0]
click at [259, 236] on textarea at bounding box center [257, 239] width 200 height 42
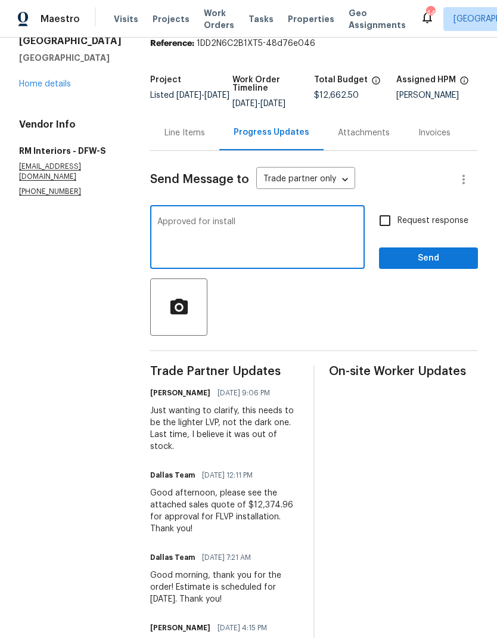
type textarea "Approved for install"
click at [387, 219] on input "Request response" at bounding box center [385, 220] width 25 height 25
checkbox input "true"
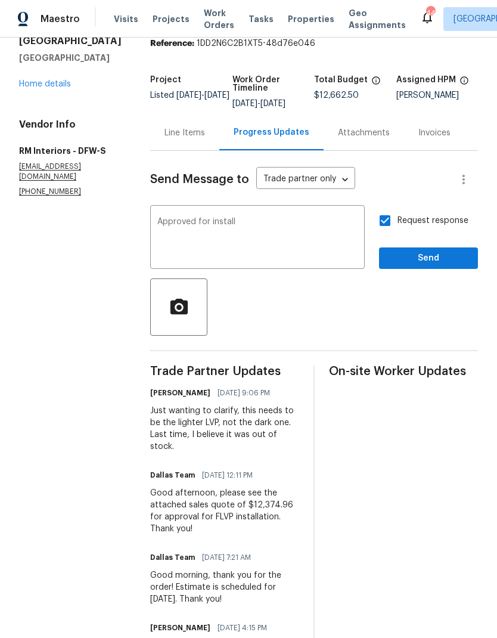
click at [329, 230] on textarea "Approved for install" at bounding box center [257, 239] width 200 height 42
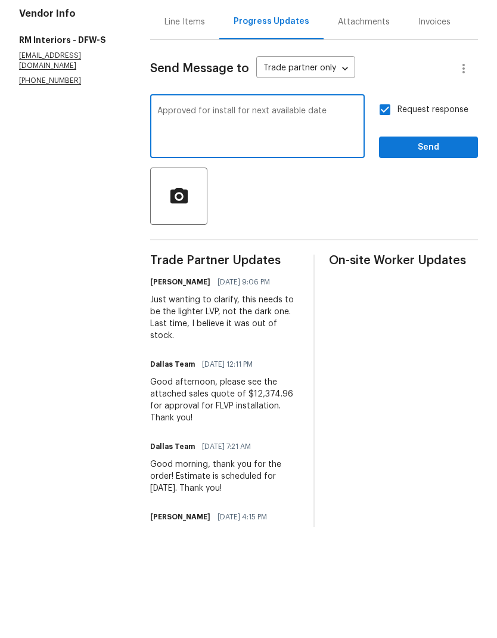
type textarea "Approved for install for next available date"
click at [412, 251] on span "Send" at bounding box center [429, 258] width 80 height 15
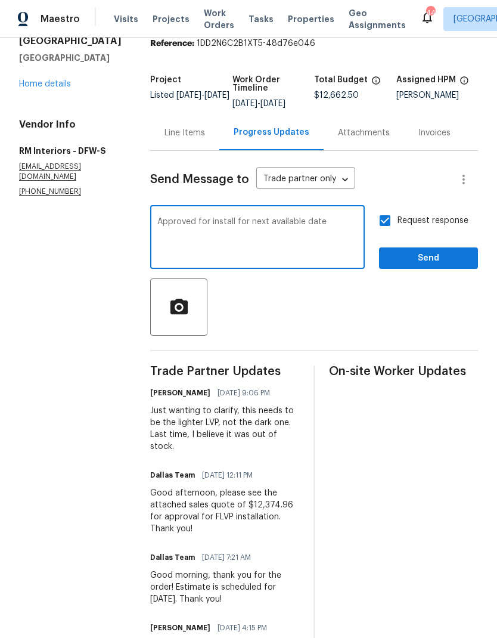
scroll to position [0, 0]
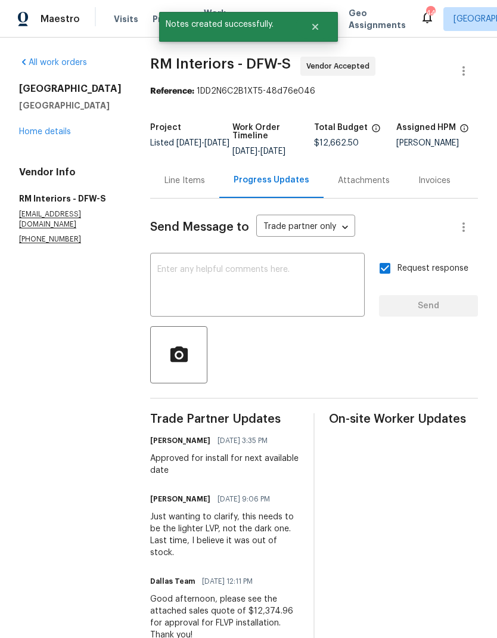
click at [39, 134] on link "Home details" at bounding box center [45, 132] width 52 height 8
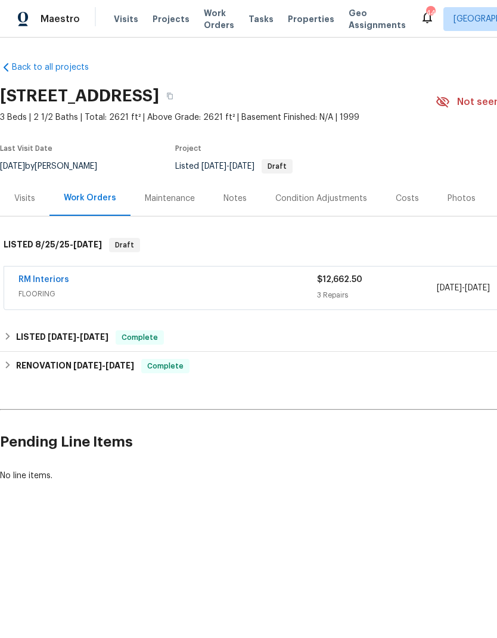
click at [32, 195] on div "Visits" at bounding box center [24, 199] width 21 height 12
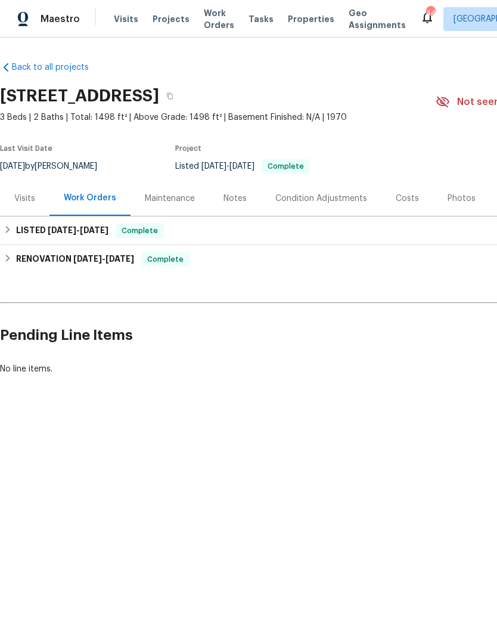
click at [30, 197] on div "Visits" at bounding box center [24, 199] width 21 height 12
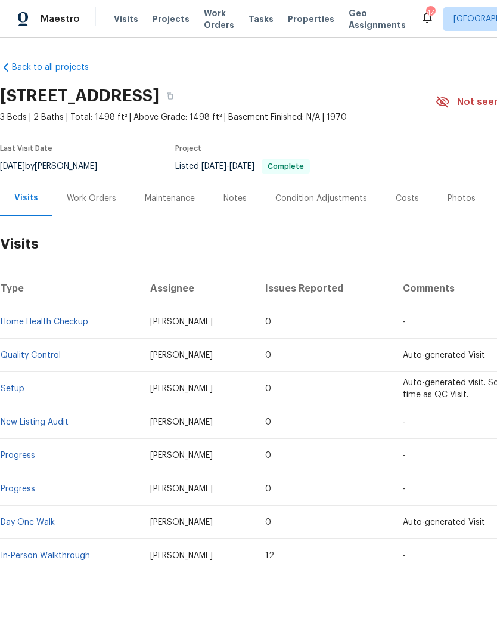
scroll to position [0, -1]
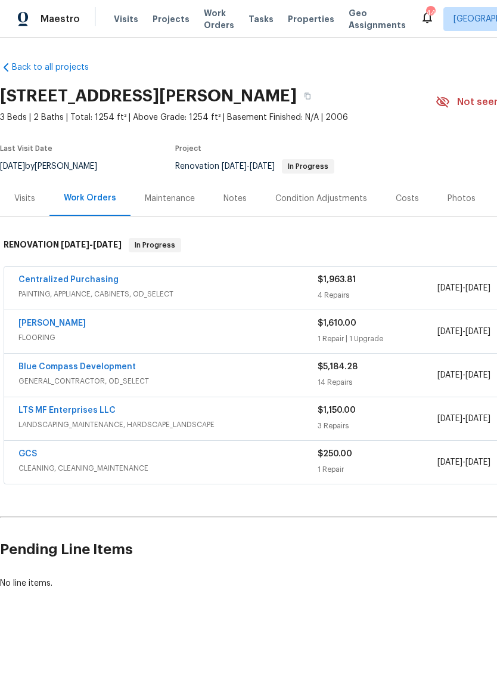
click at [36, 203] on div "Visits" at bounding box center [25, 198] width 50 height 35
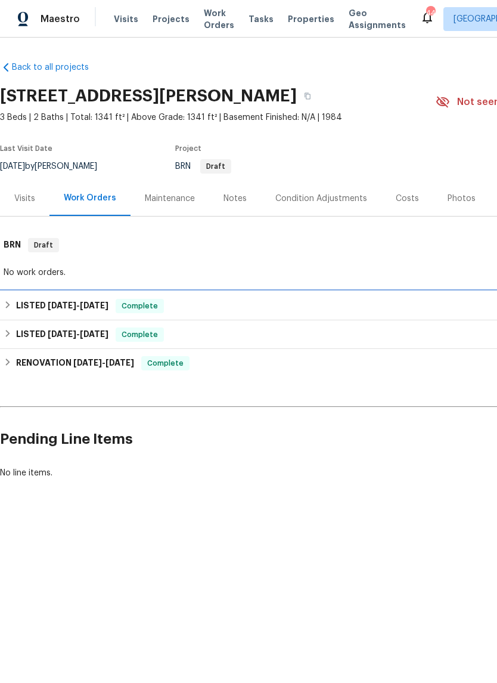
click at [17, 297] on div "LISTED 8/5/25 - 8/6/25 Complete" at bounding box center [337, 306] width 674 height 29
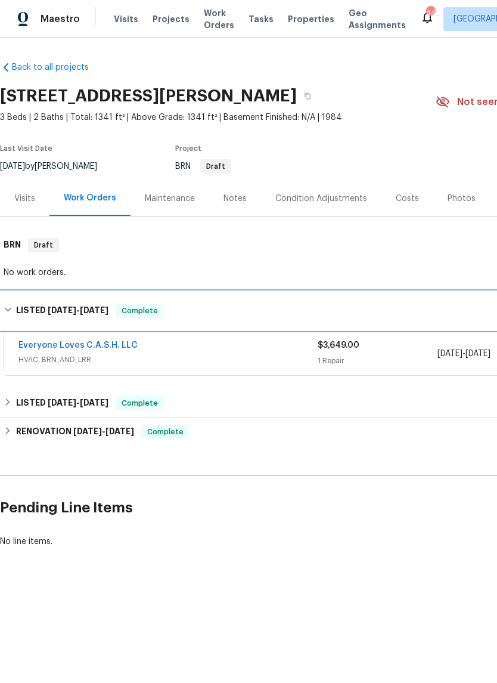
click at [17, 309] on h6 "LISTED 8/5/25 - 8/6/25" at bounding box center [62, 311] width 92 height 14
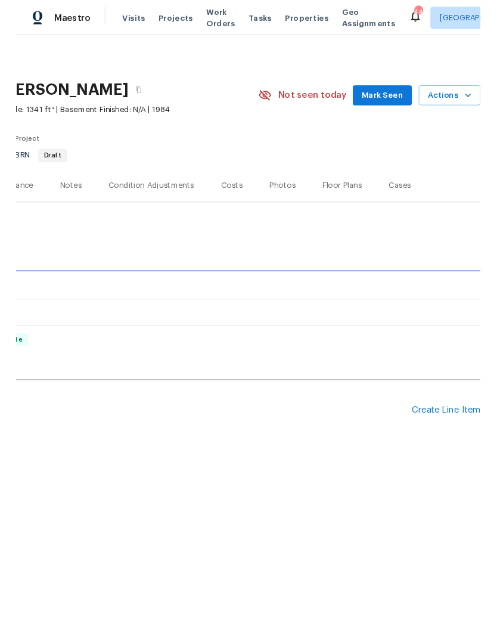
scroll to position [0, 177]
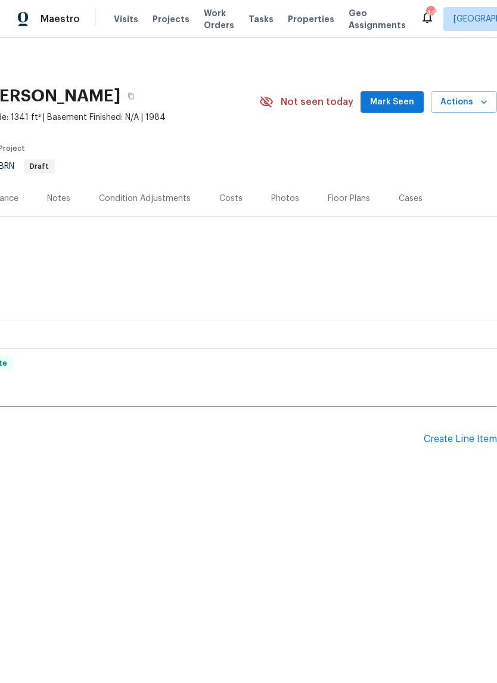
click at [454, 438] on div "Create Line Item" at bounding box center [460, 439] width 73 height 11
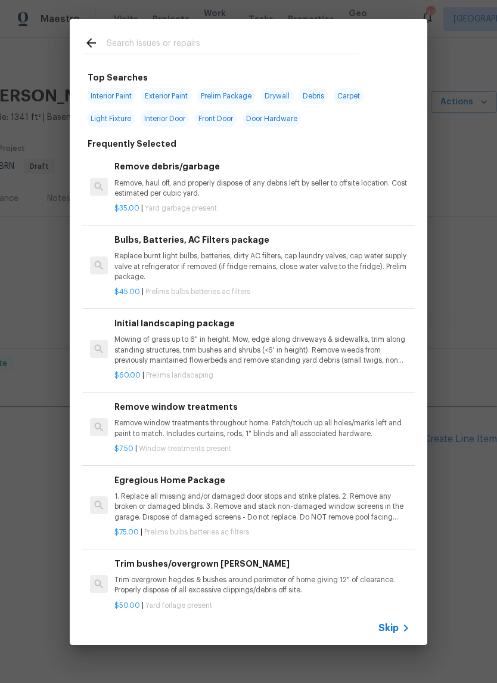
click at [165, 37] on input "text" at bounding box center [233, 45] width 253 height 18
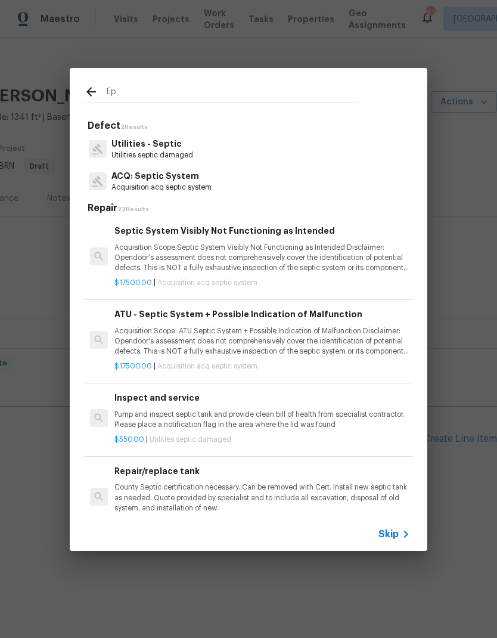
type input "E"
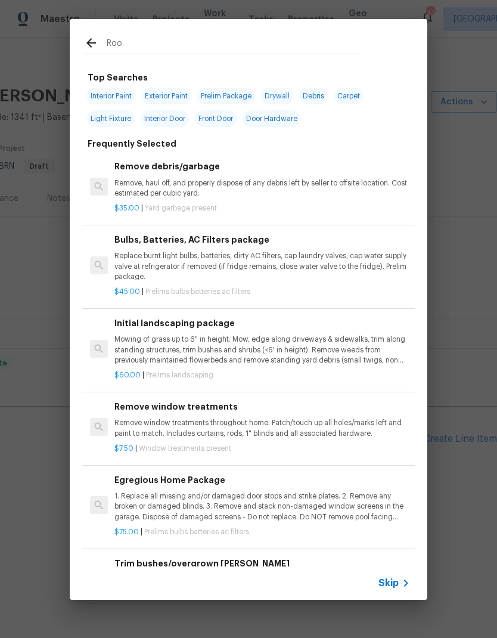
type input "Roof"
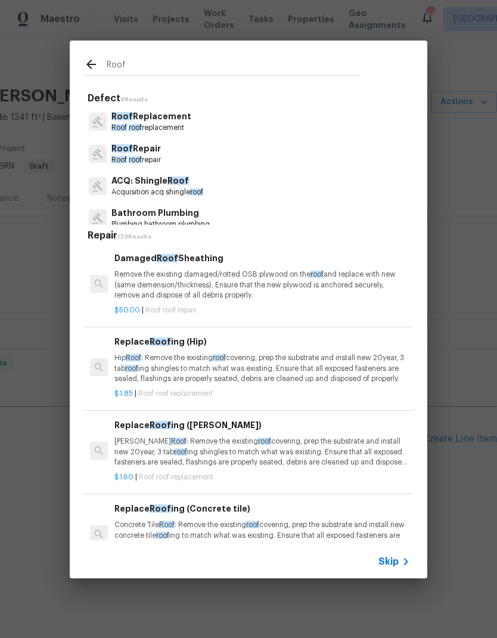
scroll to position [0, 0]
click at [157, 155] on p "Roof roof repair" at bounding box center [137, 160] width 50 height 10
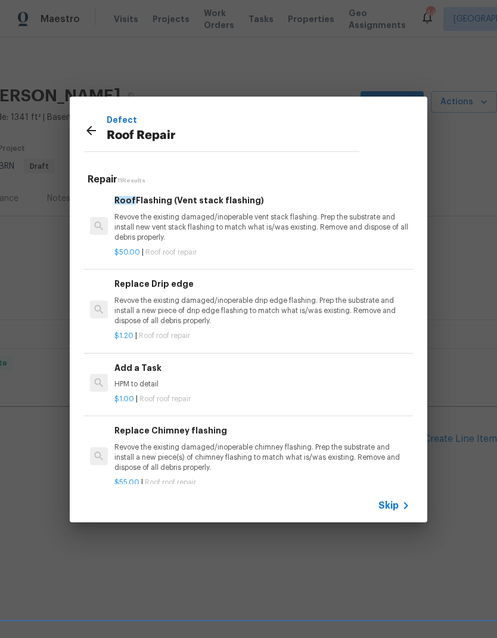
scroll to position [585, 0]
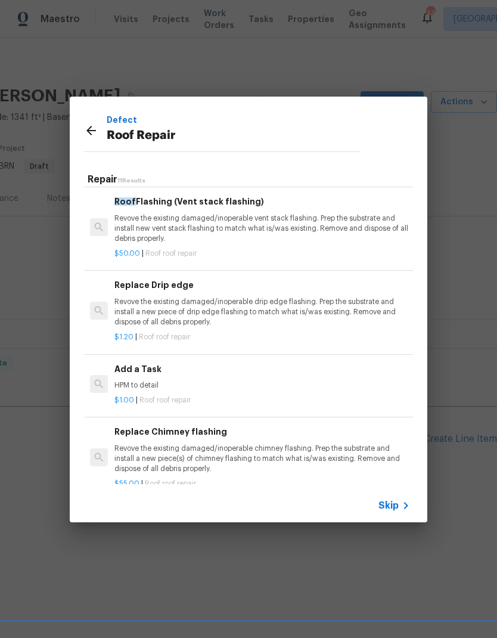
click at [156, 381] on p "HPM to detail" at bounding box center [263, 386] width 296 height 10
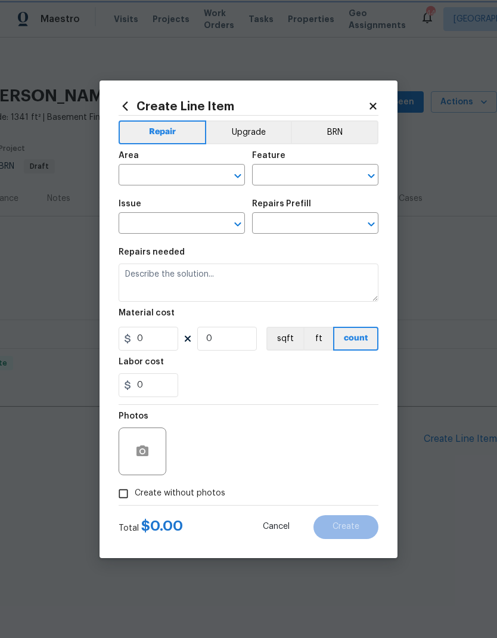
type input "Eaves and Trim"
type input "Roof Repair"
type input "Add a Task $1.00"
type textarea "HPM to detail"
type input "1"
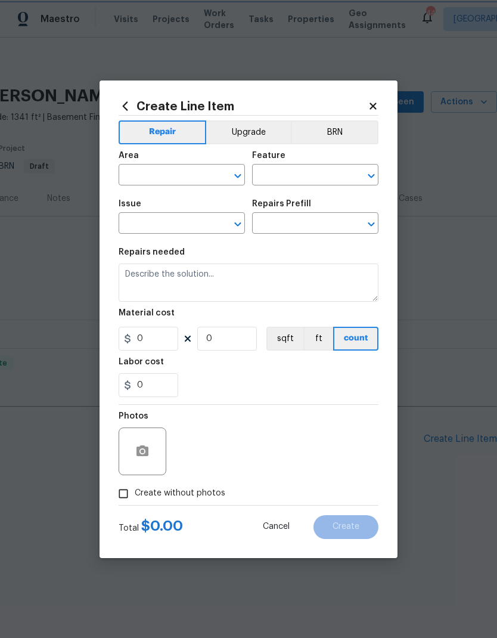
type input "1"
click at [169, 172] on input "text" at bounding box center [165, 176] width 93 height 18
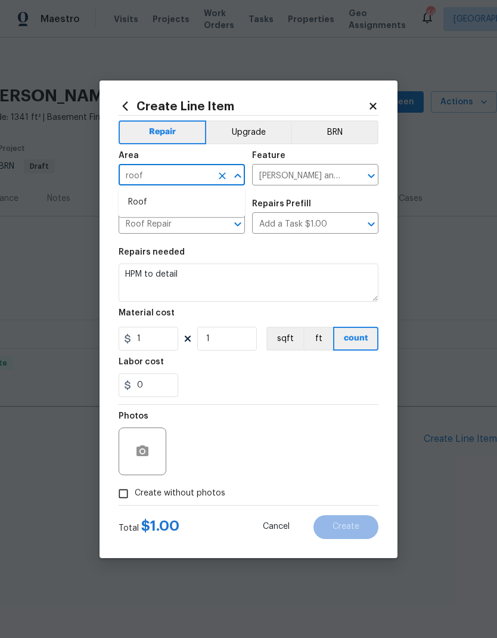
click at [162, 208] on li "Roof" at bounding box center [182, 203] width 126 height 20
type input "Roof"
click at [201, 277] on textarea "HPM to detail" at bounding box center [249, 283] width 260 height 38
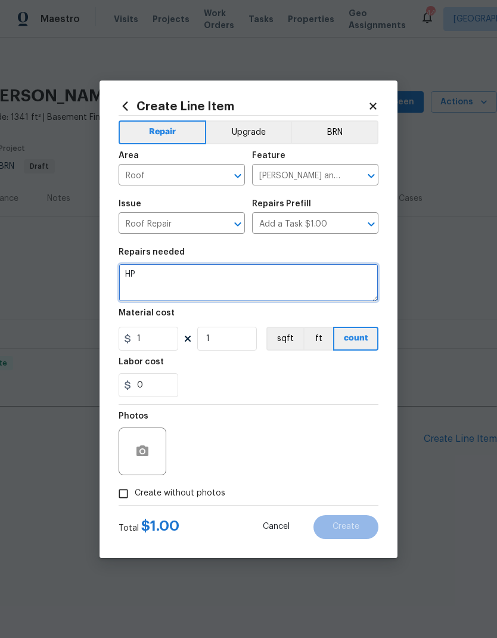
type textarea "H"
type textarea "Need to inspect the roof, agent stating there is a hole in the roof"
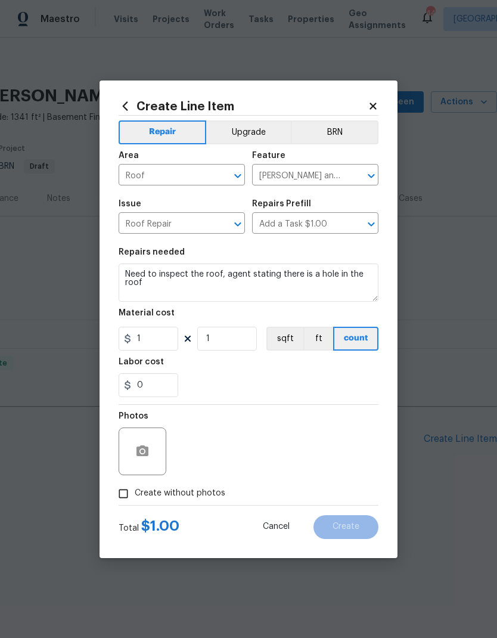
click at [311, 376] on div "0" at bounding box center [249, 385] width 260 height 24
click at [151, 344] on input "1" at bounding box center [149, 339] width 60 height 24
click at [332, 388] on div "0" at bounding box center [249, 385] width 260 height 24
click at [126, 493] on input "Create without photos" at bounding box center [123, 494] width 23 height 23
checkbox input "true"
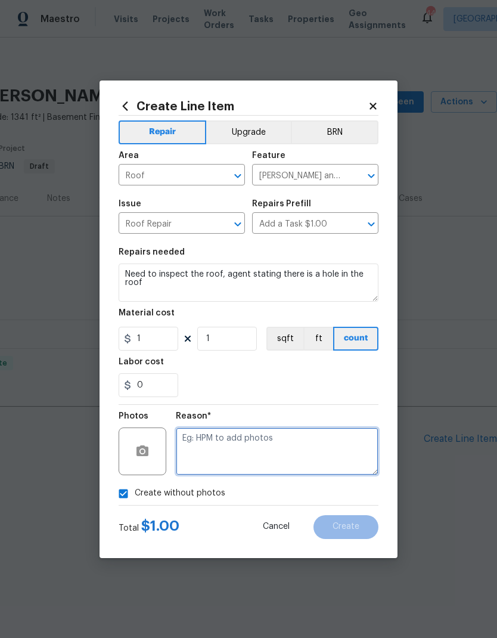
click at [314, 436] on textarea at bounding box center [277, 452] width 203 height 48
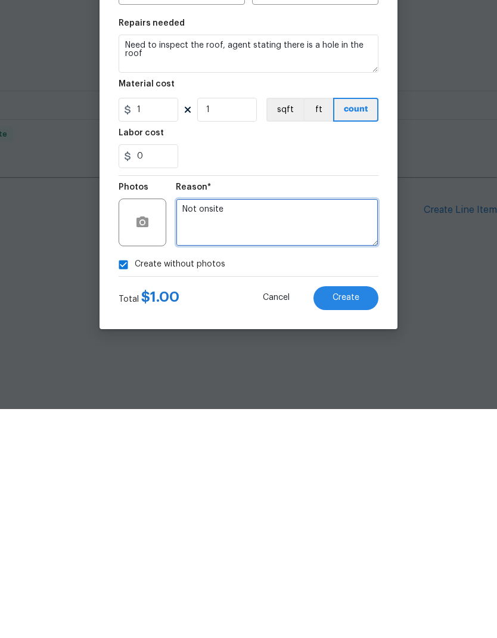
type textarea "Not onsite"
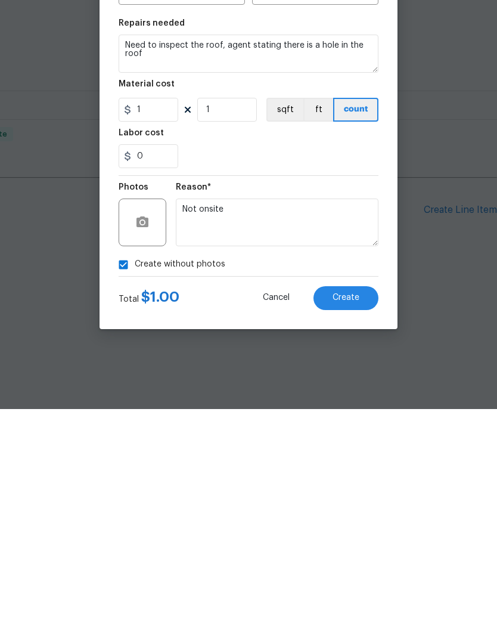
click at [329, 412] on div "Reason*" at bounding box center [277, 420] width 203 height 16
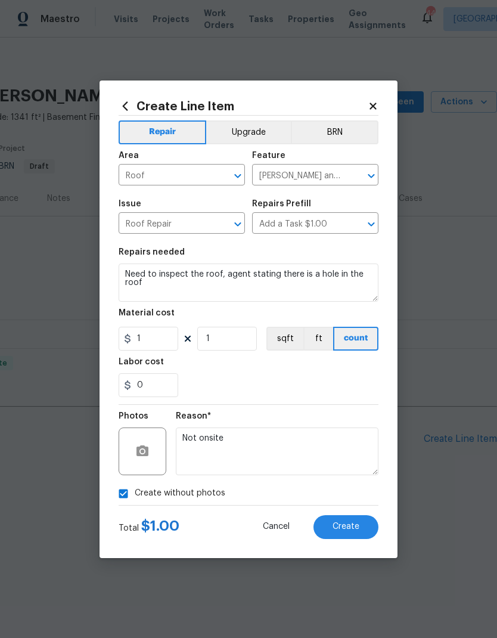
click at [351, 530] on span "Create" at bounding box center [346, 527] width 27 height 9
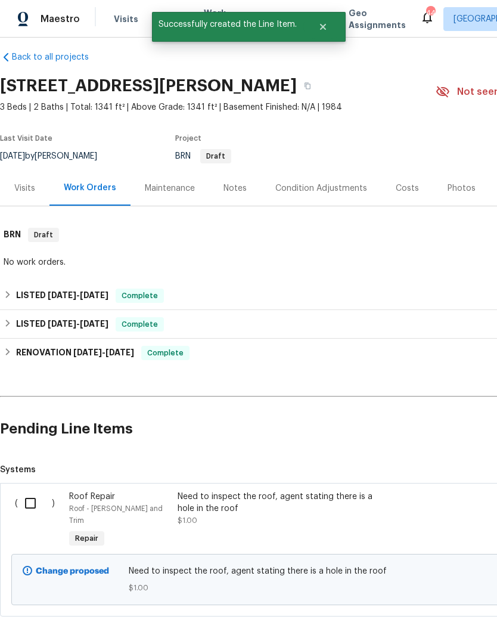
scroll to position [10, 0]
click at [30, 499] on input "checkbox" at bounding box center [35, 503] width 34 height 25
checkbox input "true"
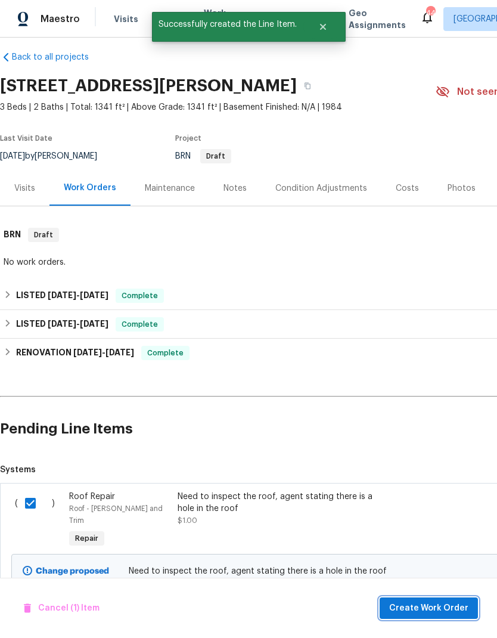
click at [430, 608] on span "Create Work Order" at bounding box center [429, 608] width 79 height 15
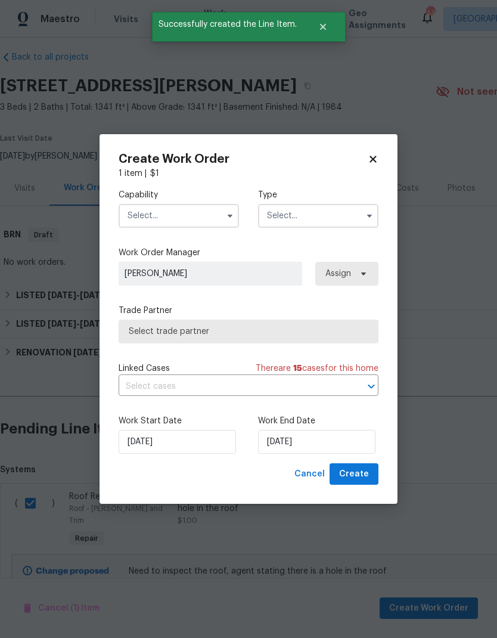
click at [175, 215] on input "text" at bounding box center [179, 216] width 120 height 24
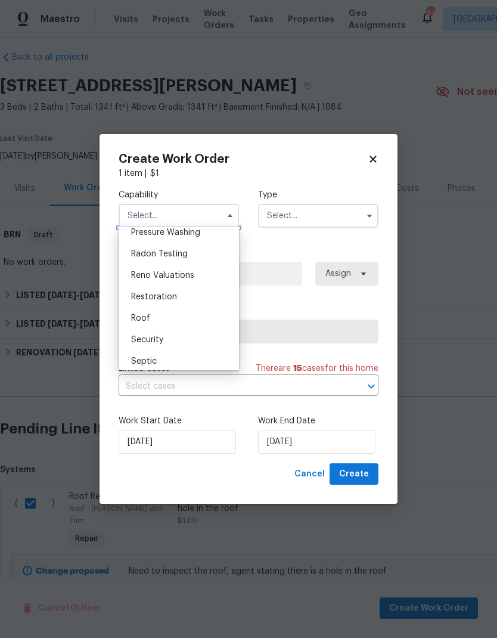
scroll to position [1154, 0]
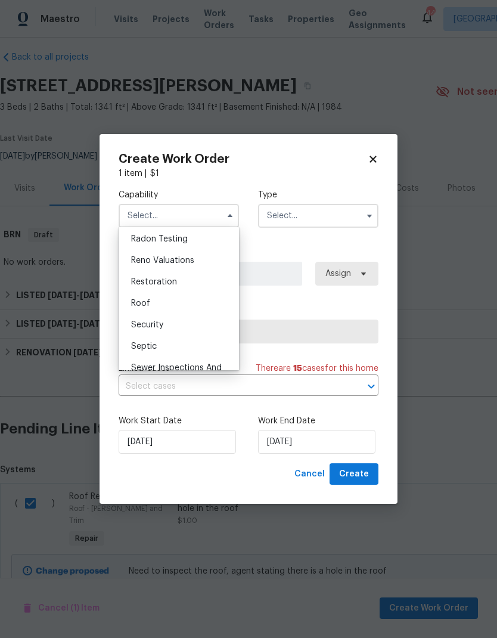
click at [163, 309] on div "Roof" at bounding box center [179, 303] width 115 height 21
type input "Roof"
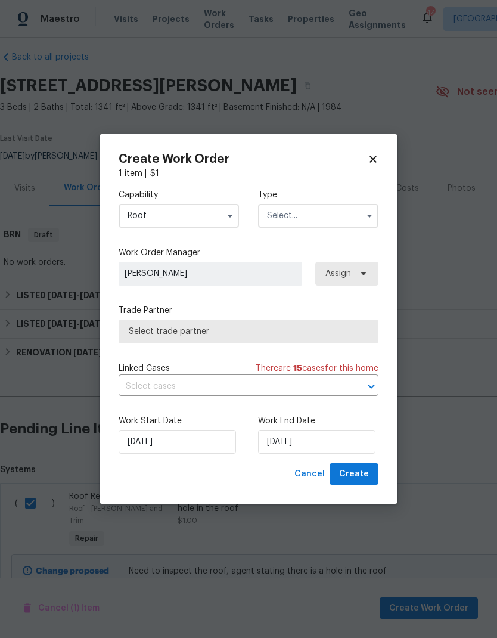
click at [308, 218] on input "text" at bounding box center [318, 216] width 120 height 24
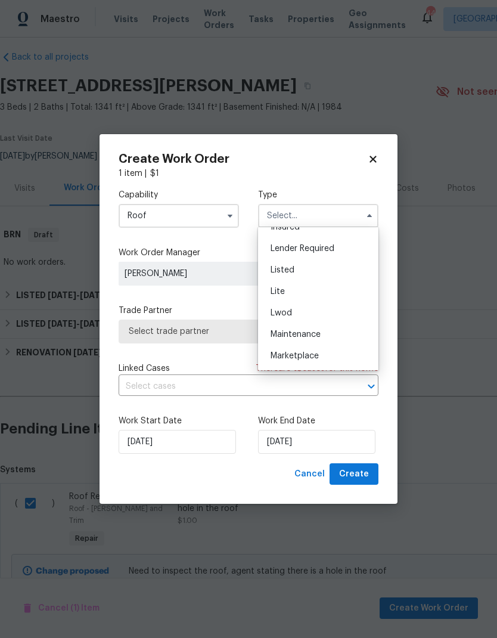
scroll to position [95, 0]
click at [307, 271] on div "Listed" at bounding box center [318, 274] width 115 height 21
type input "Listed"
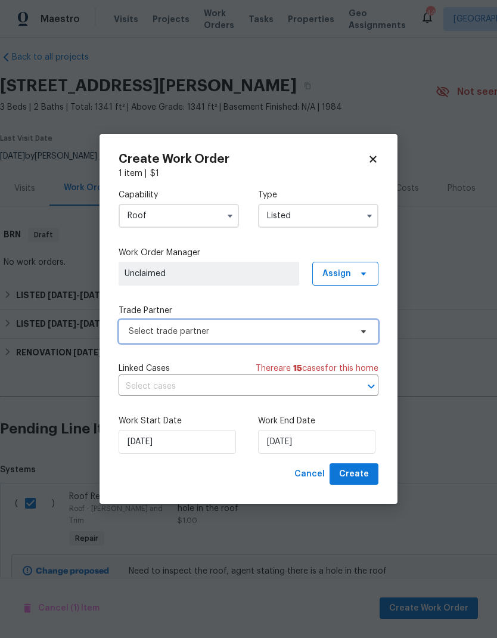
click at [300, 332] on span "Select trade partner" at bounding box center [240, 332] width 222 height 12
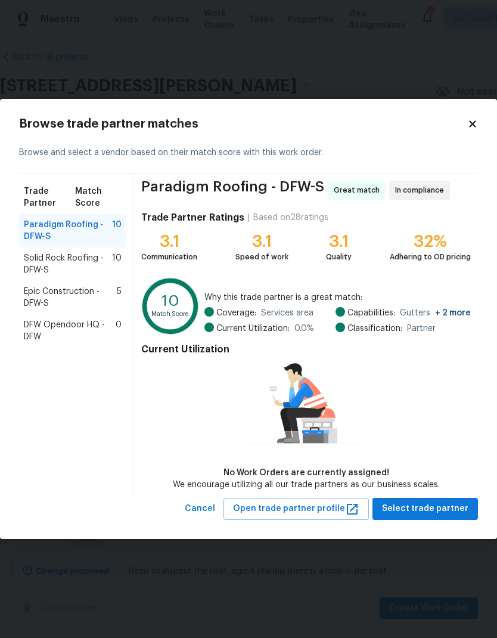
click at [76, 289] on span "Epic Construction - DFW-S" at bounding box center [70, 298] width 93 height 24
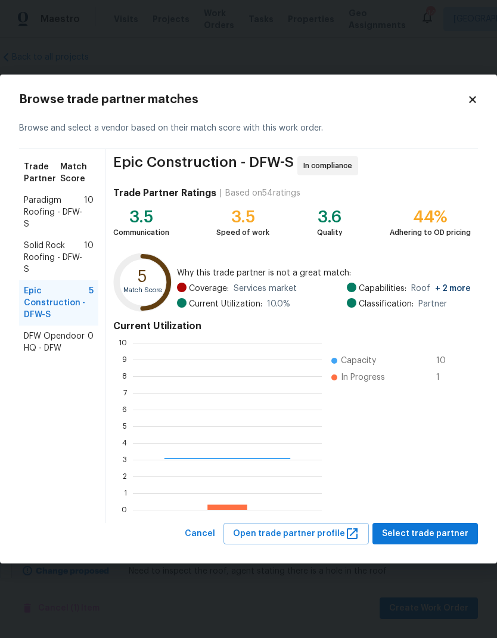
scroll to position [167, 189]
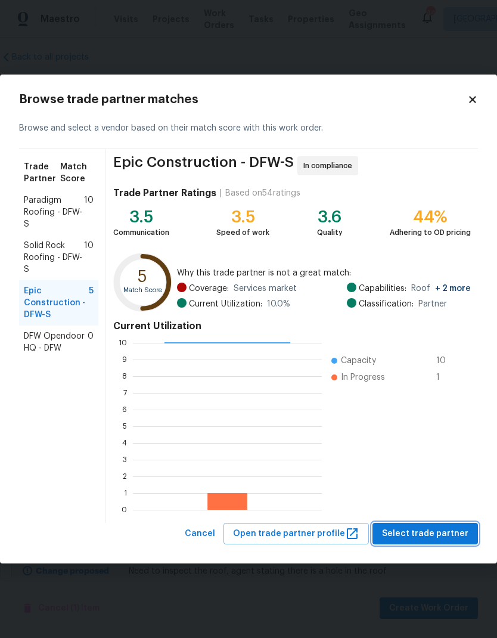
click at [449, 527] on span "Select trade partner" at bounding box center [425, 534] width 86 height 15
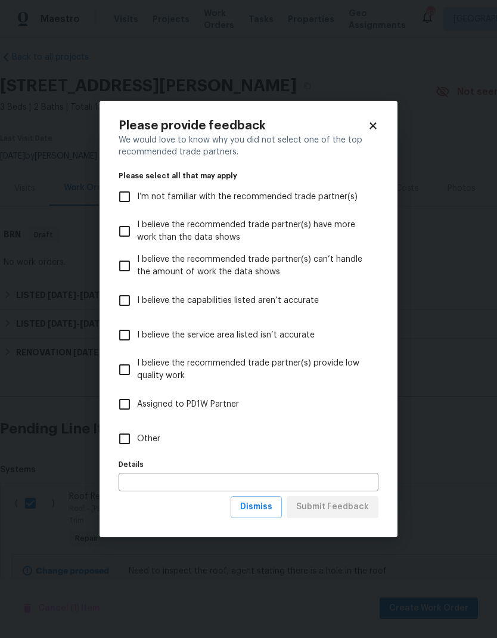
click at [132, 430] on input "Other" at bounding box center [124, 438] width 25 height 25
checkbox input "true"
click at [329, 509] on span "Submit Feedback" at bounding box center [332, 507] width 73 height 15
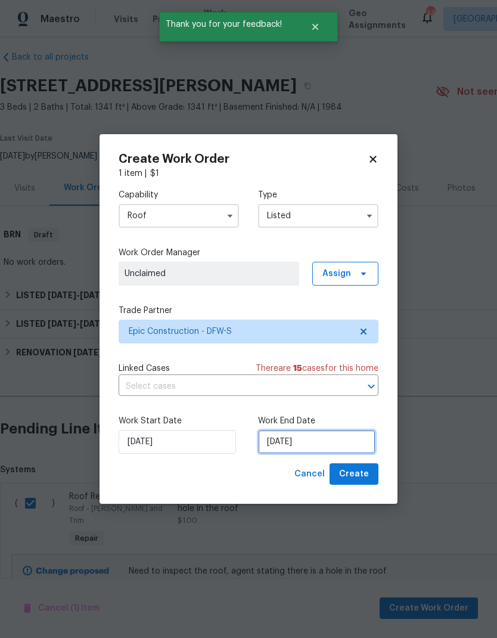
click at [316, 450] on input "9/2/2025" at bounding box center [317, 442] width 118 height 24
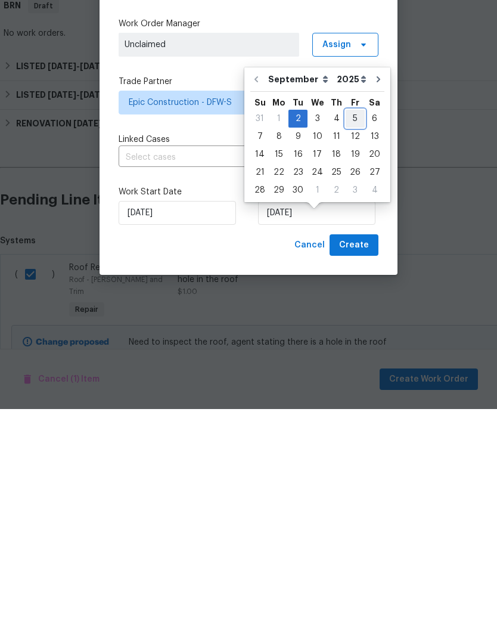
click at [350, 339] on div "5" at bounding box center [355, 347] width 19 height 17
type input "9/5/2025"
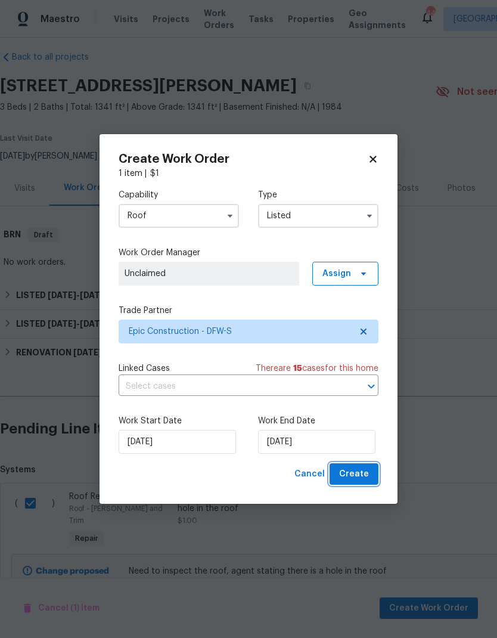
click at [358, 472] on span "Create" at bounding box center [354, 474] width 30 height 15
checkbox input "false"
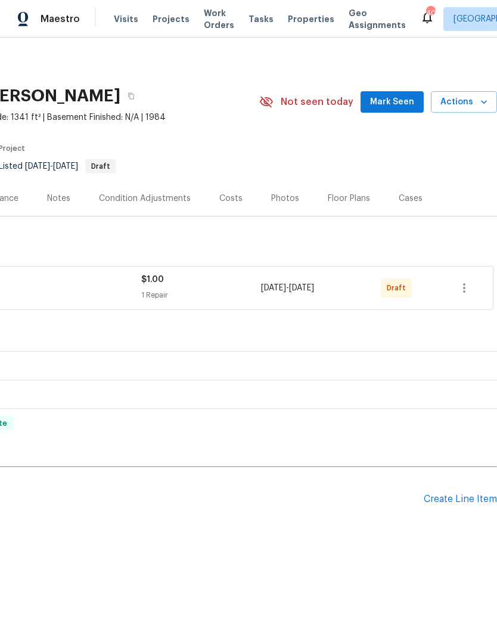
scroll to position [0, 177]
click at [467, 286] on icon "button" at bounding box center [465, 288] width 14 height 14
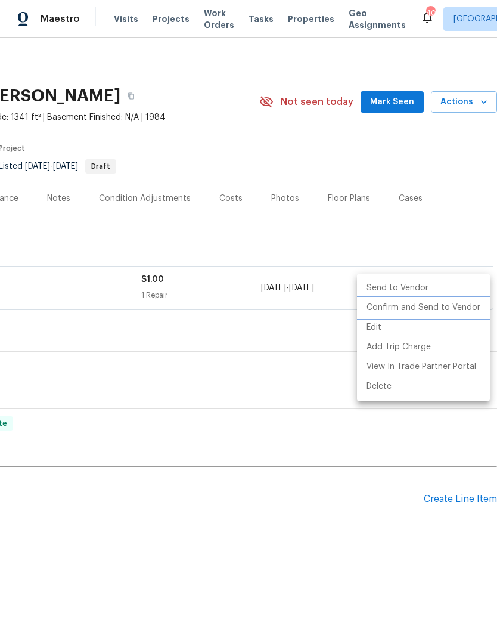
click at [421, 308] on li "Confirm and Send to Vendor" at bounding box center [423, 308] width 133 height 20
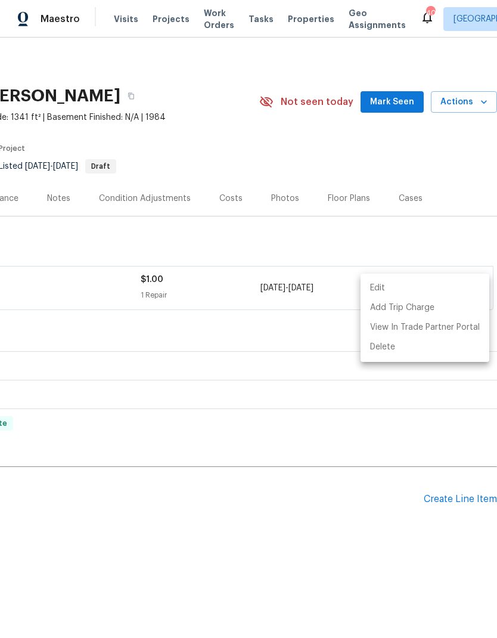
click at [285, 460] on div at bounding box center [248, 319] width 497 height 638
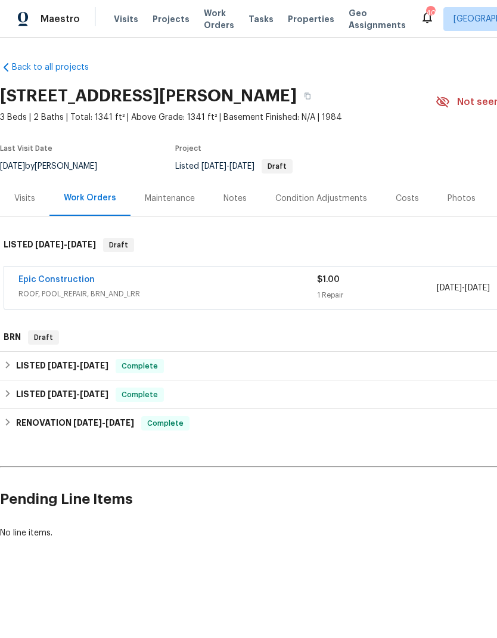
scroll to position [0, 0]
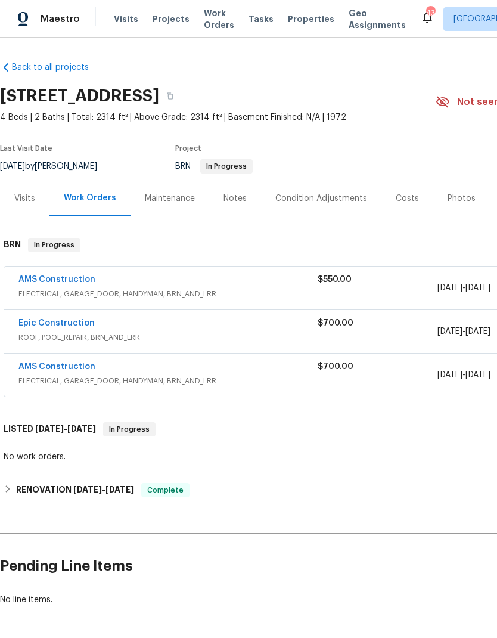
click at [76, 369] on link "AMS Construction" at bounding box center [56, 367] width 77 height 8
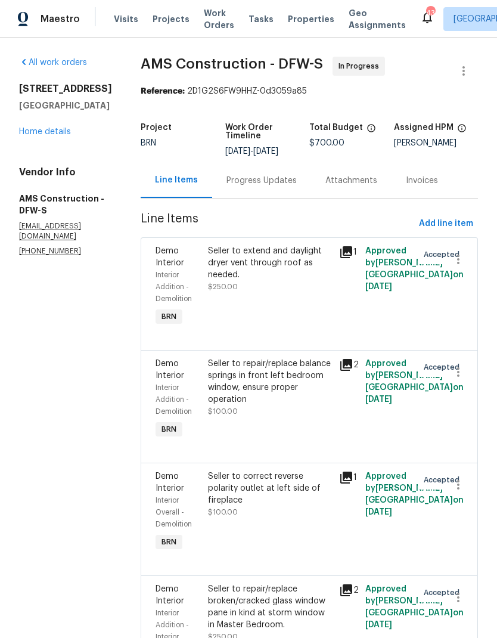
click at [57, 136] on link "Home details" at bounding box center [45, 132] width 52 height 8
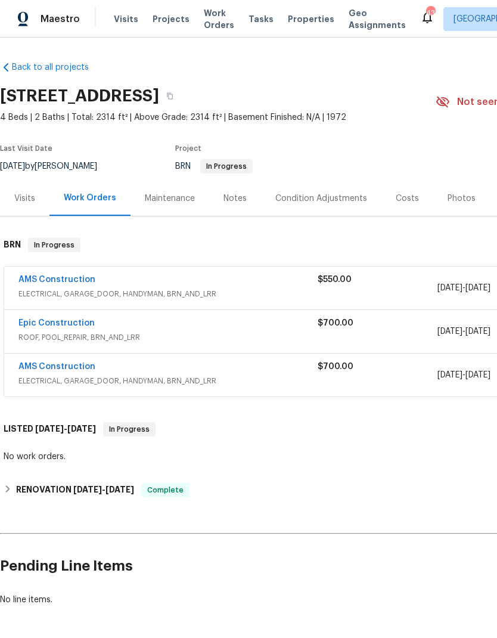
click at [66, 290] on span "ELECTRICAL, GARAGE_DOOR, HANDYMAN, BRN_AND_LRR" at bounding box center [167, 294] width 299 height 12
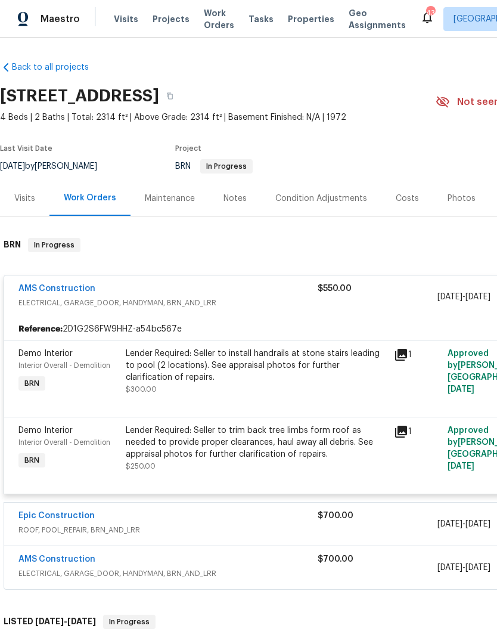
click at [70, 285] on link "AMS Construction" at bounding box center [56, 289] width 77 height 8
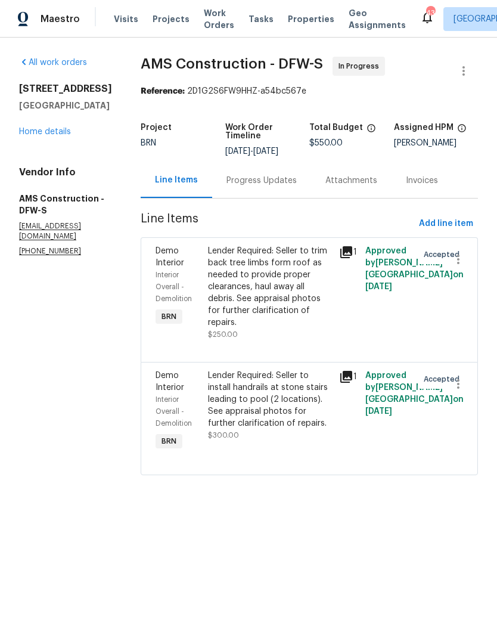
click at [58, 136] on link "Home details" at bounding box center [45, 132] width 52 height 8
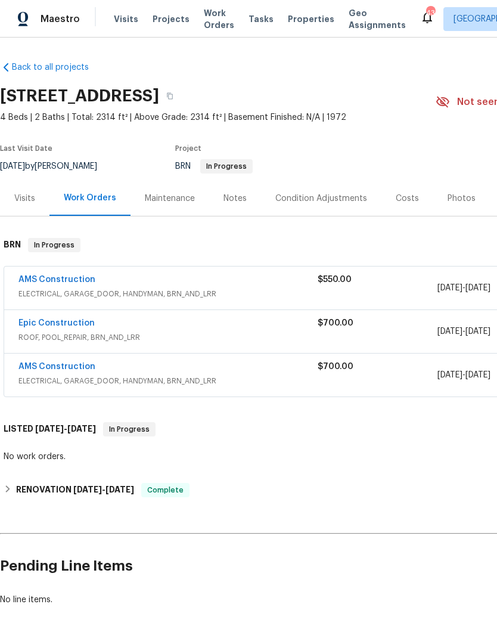
click at [52, 326] on link "Epic Construction" at bounding box center [56, 323] width 76 height 8
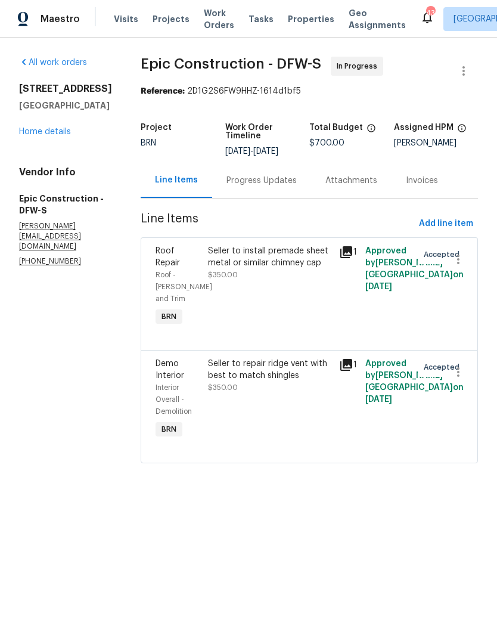
click at [54, 134] on link "Home details" at bounding box center [45, 132] width 52 height 8
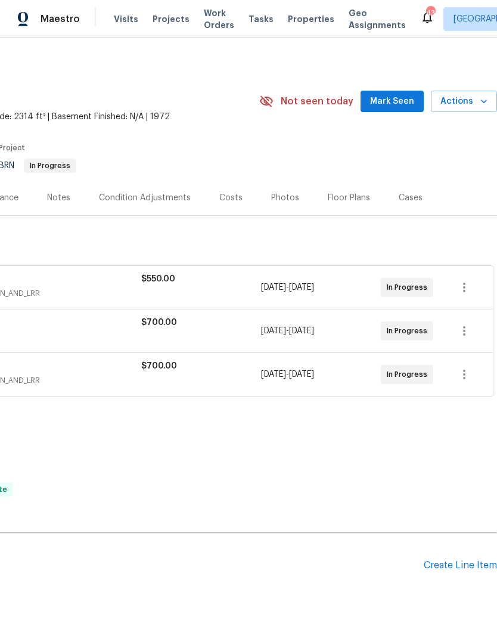
scroll to position [1, 177]
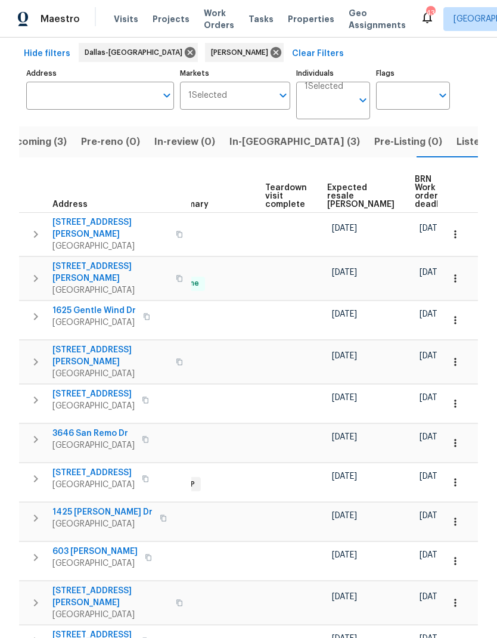
scroll to position [0, 261]
click at [344, 191] on span "Expected resale [PERSON_NAME]" at bounding box center [361, 196] width 67 height 25
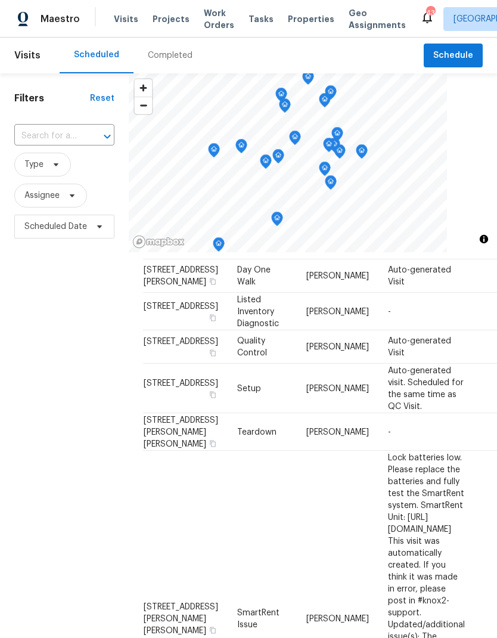
scroll to position [42, -1]
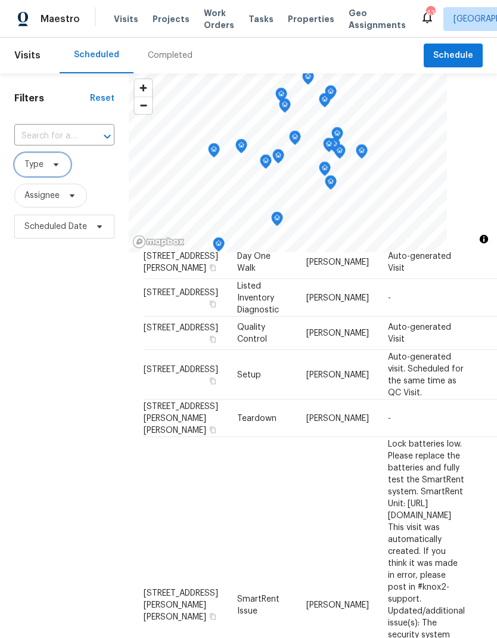
click at [52, 165] on icon at bounding box center [56, 165] width 10 height 10
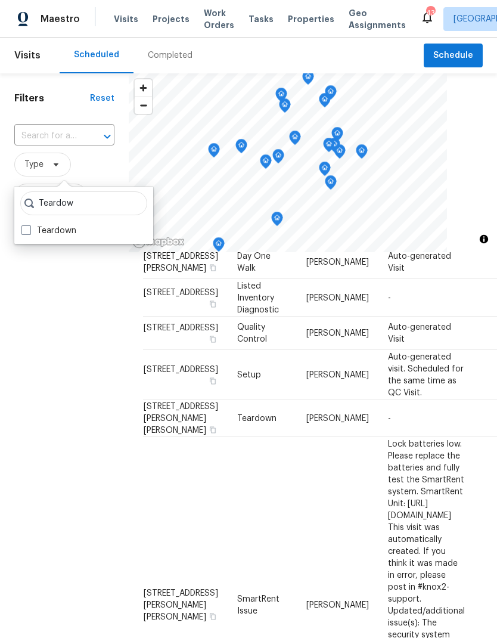
type input "Teardow"
click at [32, 227] on label "Teardown" at bounding box center [48, 231] width 55 height 12
click at [29, 227] on input "Teardown" at bounding box center [25, 229] width 8 height 8
checkbox input "true"
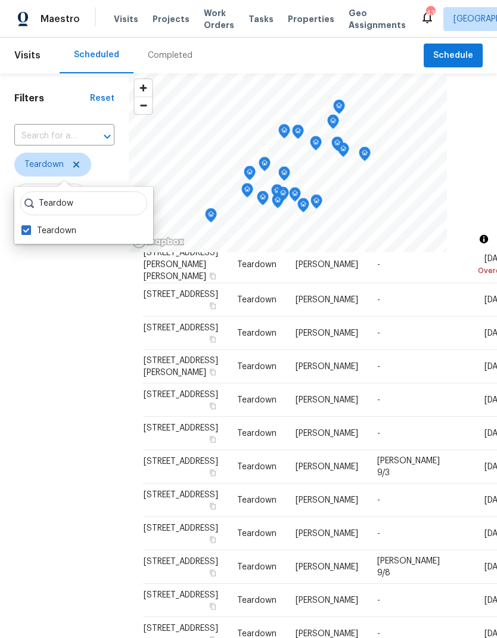
click at [52, 393] on div "Filters Reset ​ Teardown Assignee Scheduled Date" at bounding box center [64, 418] width 129 height 690
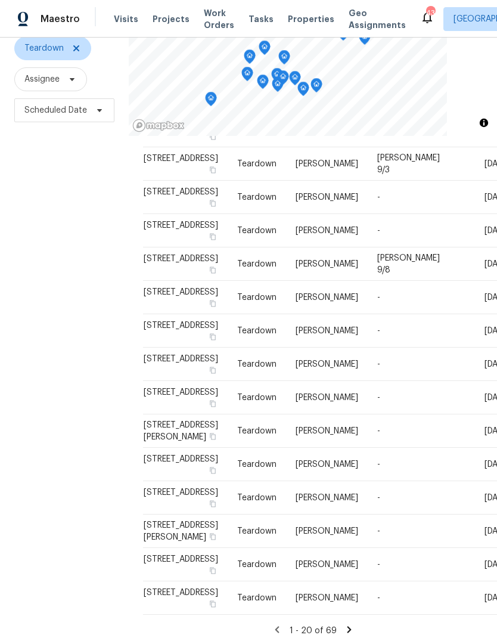
scroll to position [115, 0]
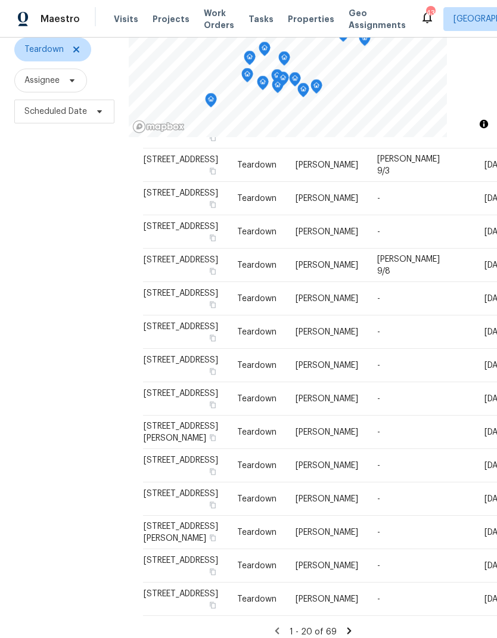
click at [420, 449] on td "-" at bounding box center [409, 465] width 82 height 33
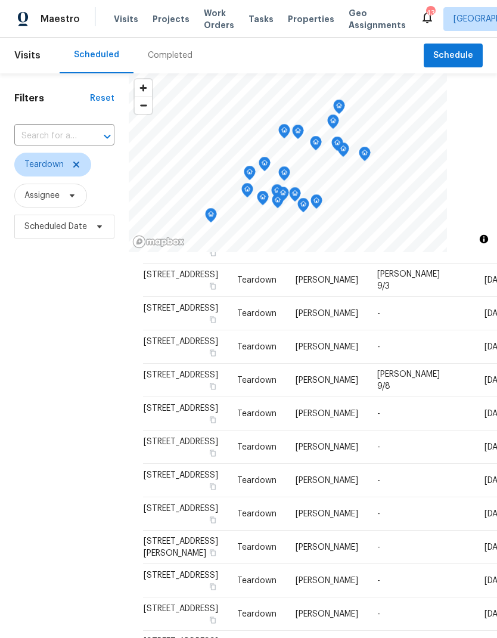
scroll to position [576, 0]
click at [0, 0] on icon at bounding box center [0, 0] width 0 height 0
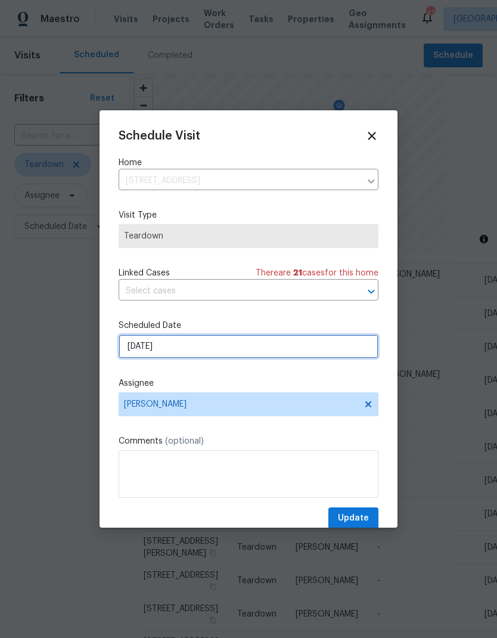
click at [300, 350] on input "[DATE]" at bounding box center [249, 347] width 260 height 24
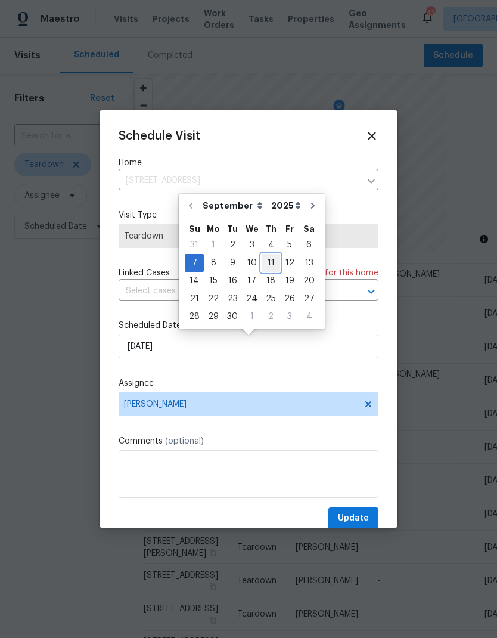
click at [268, 262] on div "11" at bounding box center [271, 263] width 18 height 17
type input "9/11/2025"
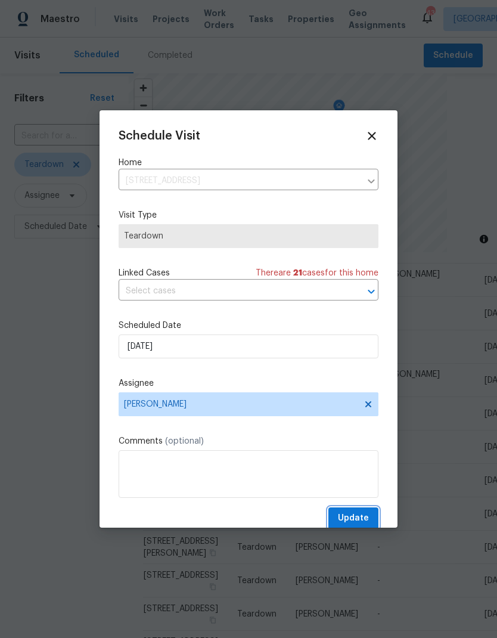
click at [358, 521] on span "Update" at bounding box center [353, 518] width 31 height 15
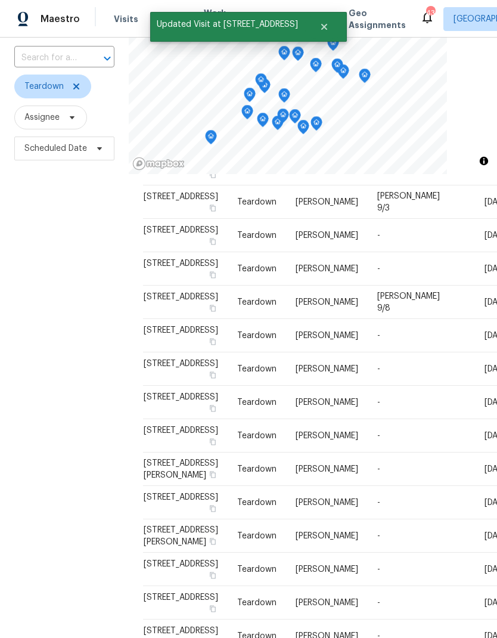
scroll to position [79, 0]
click at [0, 0] on icon at bounding box center [0, 0] width 0 height 0
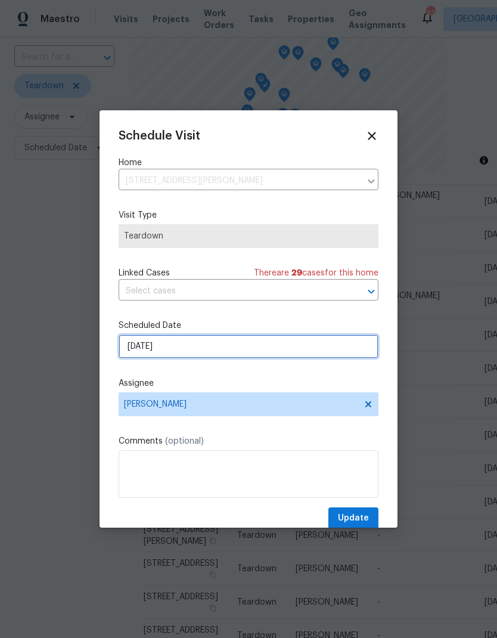
click at [301, 351] on input "9/7/2025" at bounding box center [249, 347] width 260 height 24
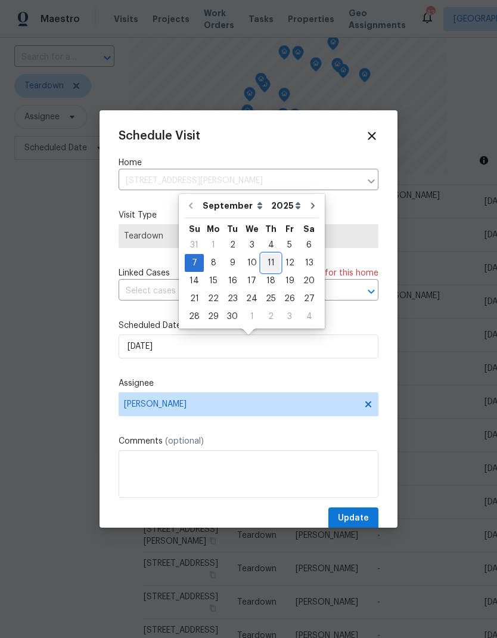
click at [268, 262] on div "11" at bounding box center [271, 263] width 18 height 17
type input "9/11/2025"
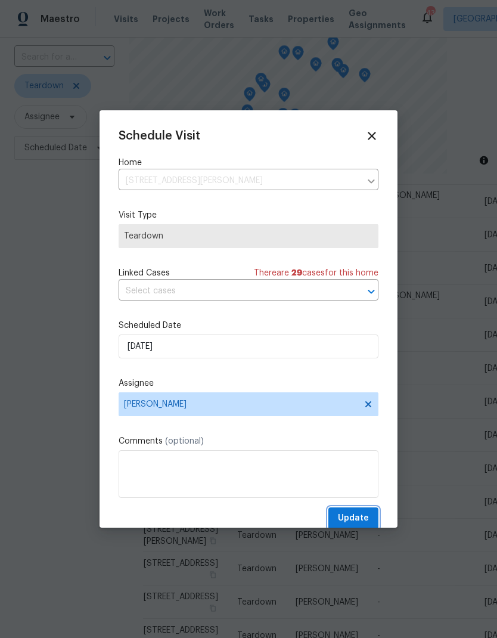
click at [366, 520] on span "Update" at bounding box center [353, 518] width 31 height 15
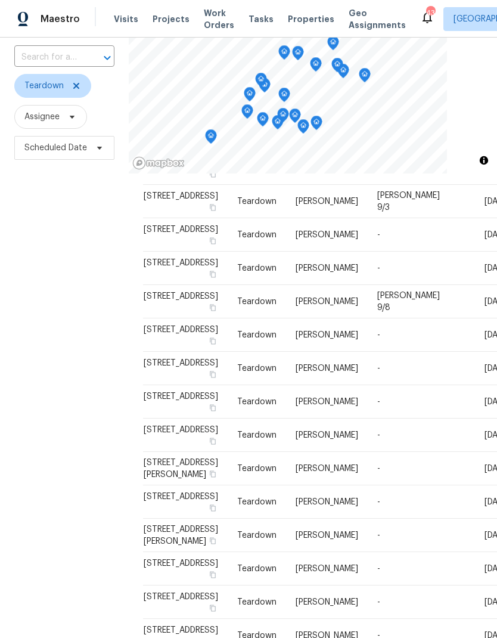
scroll to position [564, 0]
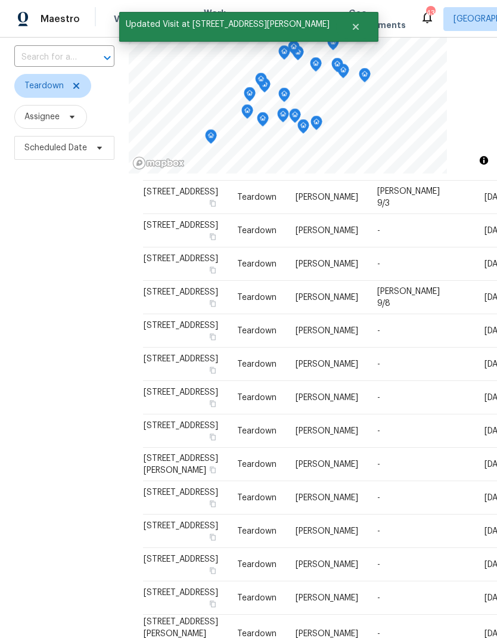
click at [0, 0] on icon at bounding box center [0, 0] width 0 height 0
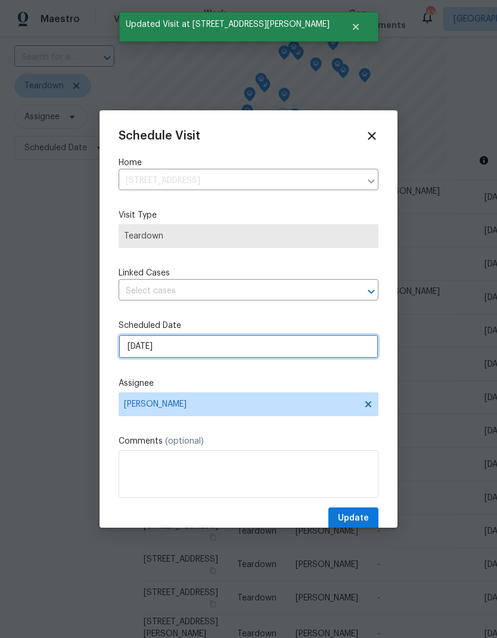
click at [276, 350] on input "9/7/2025" at bounding box center [249, 347] width 260 height 24
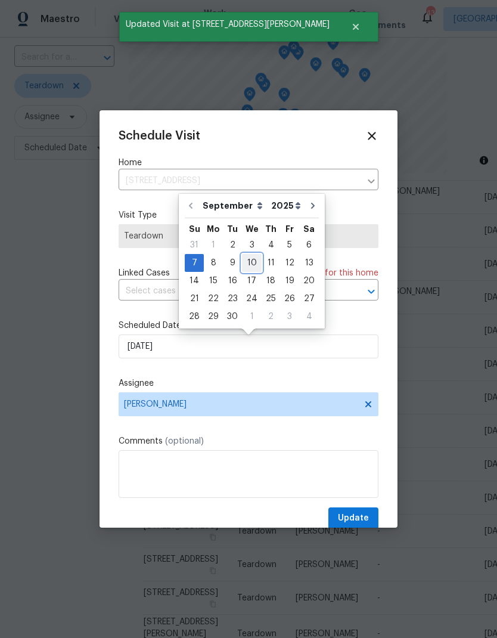
click at [250, 263] on div "10" at bounding box center [252, 263] width 20 height 17
type input "9/10/2025"
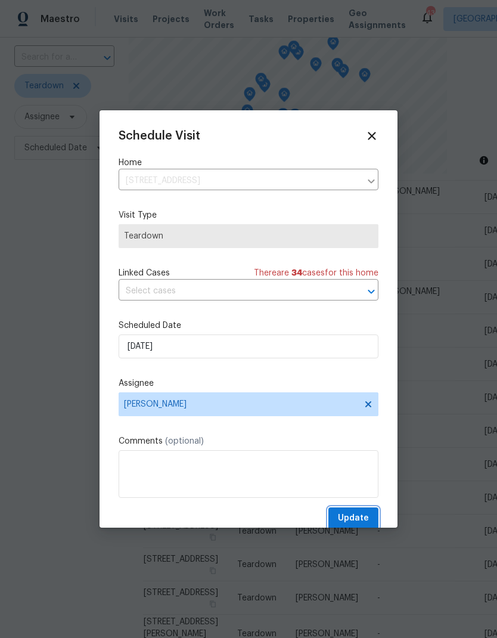
click at [360, 515] on span "Update" at bounding box center [353, 518] width 31 height 15
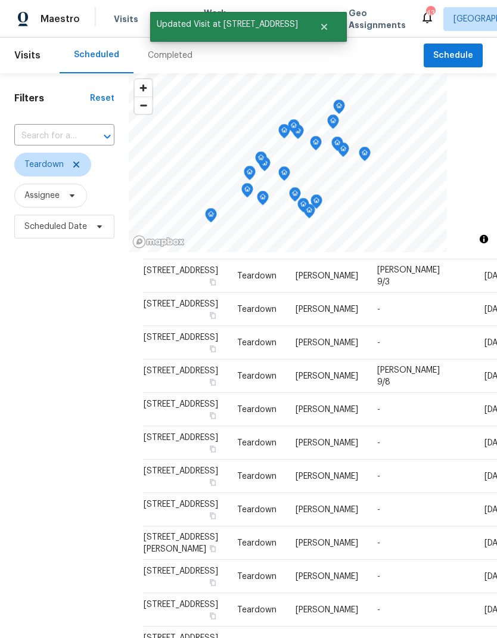
scroll to position [0, 0]
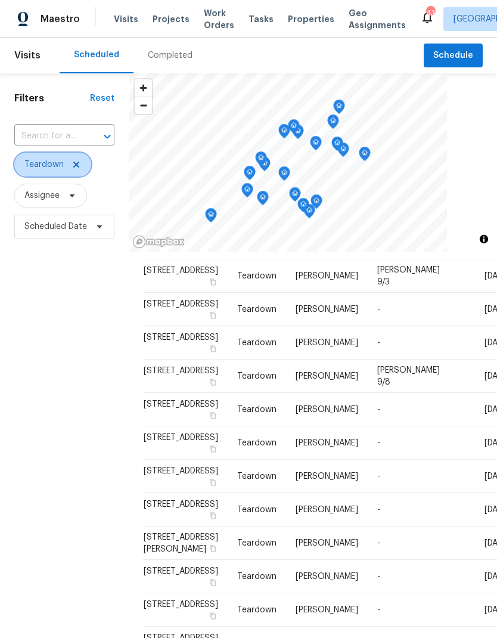
click at [75, 165] on icon at bounding box center [76, 165] width 6 height 6
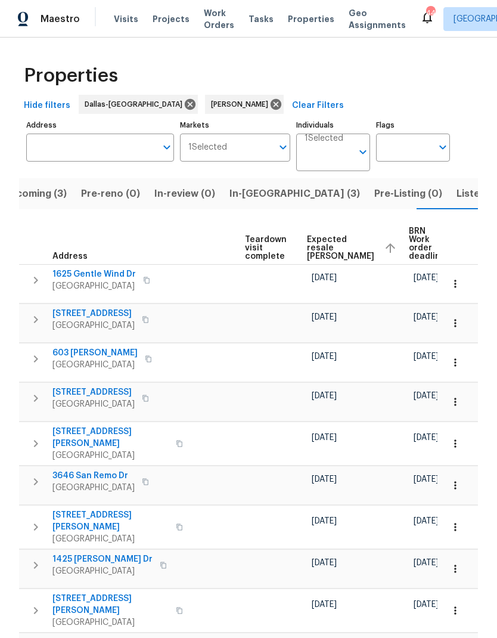
scroll to position [0, 282]
click at [415, 559] on span "[DATE]" at bounding box center [427, 563] width 25 height 8
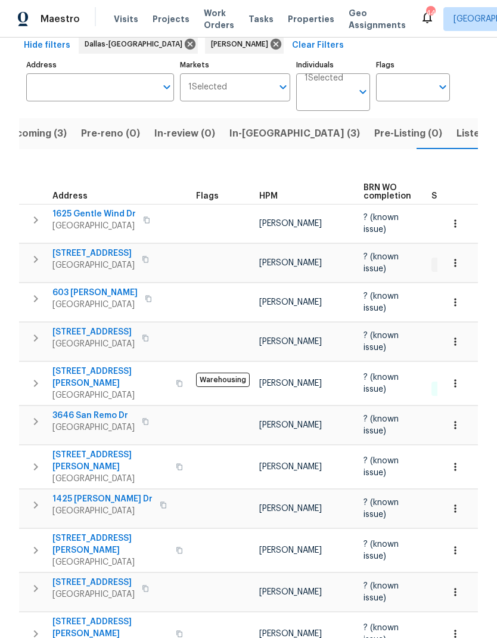
scroll to position [0, 0]
click at [457, 140] on span "Listed (11)" at bounding box center [480, 133] width 47 height 17
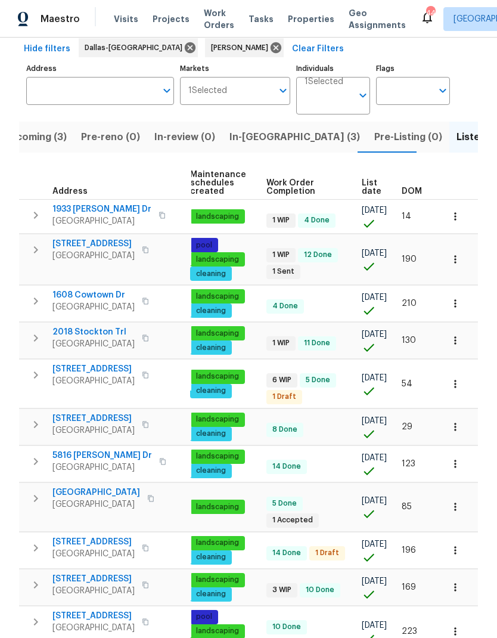
scroll to position [0, 174]
click at [407, 187] on span "DOM" at bounding box center [412, 191] width 20 height 8
